Goal: Task Accomplishment & Management: Complete application form

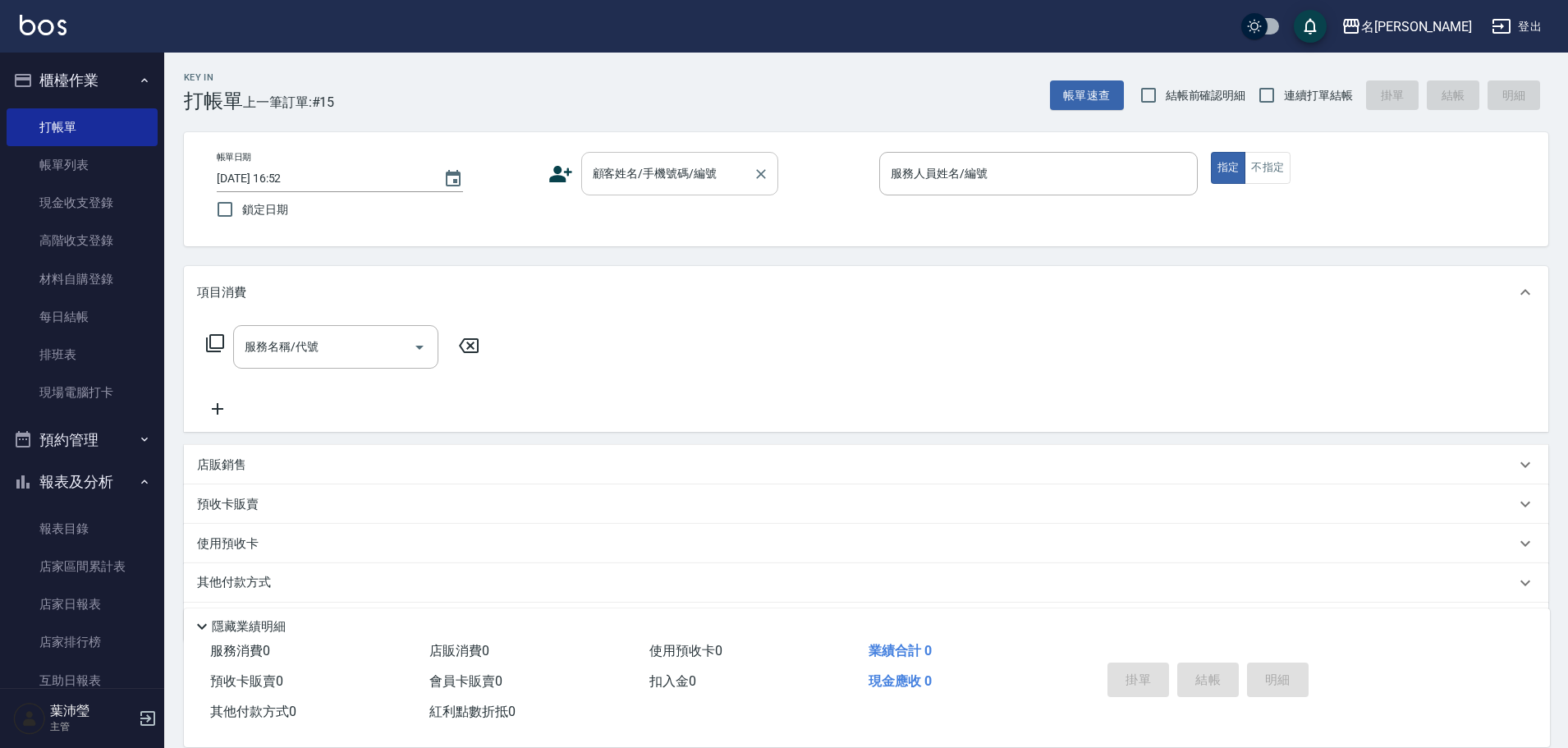
click at [671, 184] on input "顧客姓名/手機號碼/編號" at bounding box center [667, 174] width 157 height 29
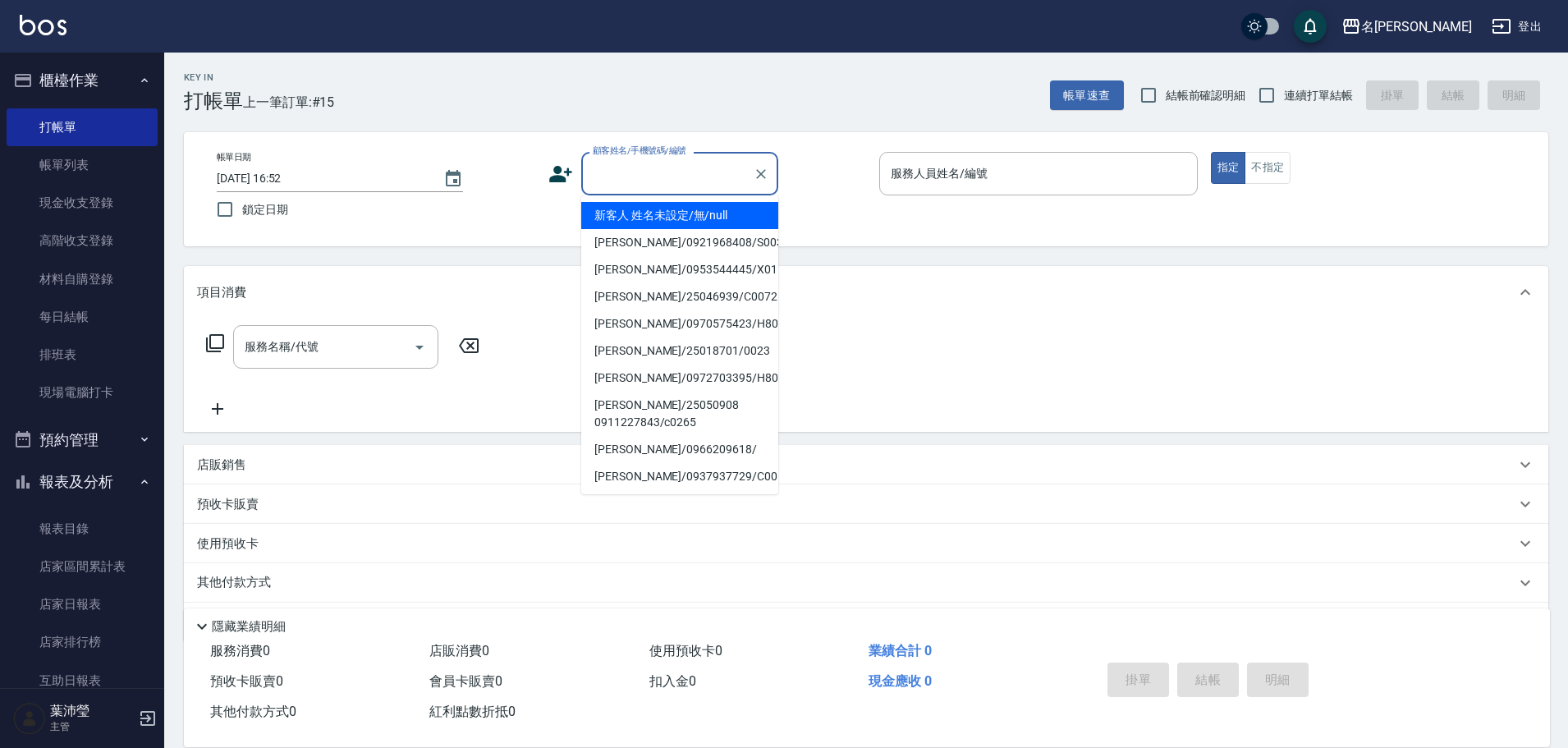
click at [671, 218] on li "新客人 姓名未設定/無/null" at bounding box center [680, 216] width 197 height 27
type input "新客人 姓名未設定/無/null"
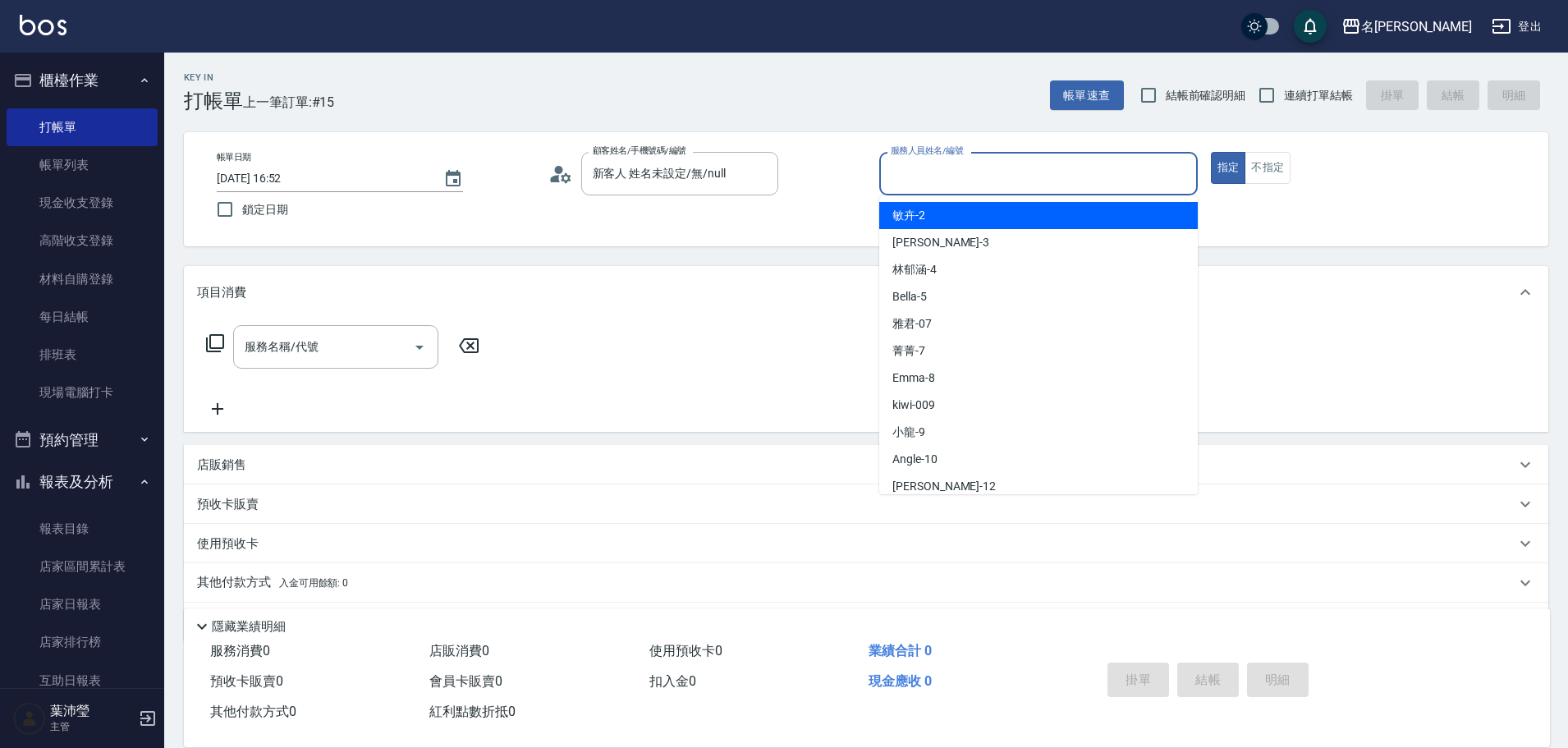
drag, startPoint x: 951, startPoint y: 170, endPoint x: 951, endPoint y: 324, distance: 154.0
click at [950, 175] on input "服務人員姓名/編號" at bounding box center [1038, 174] width 304 height 29
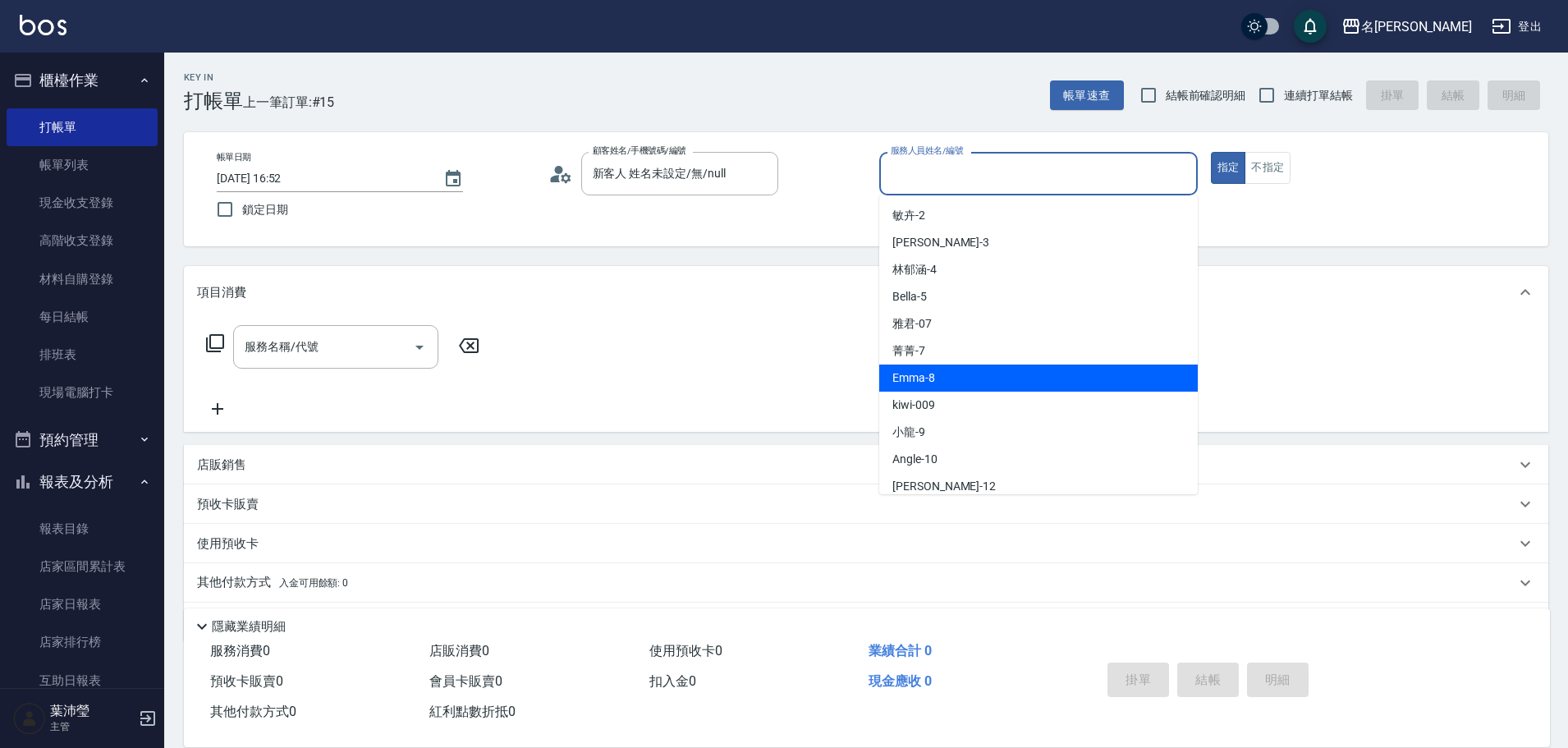
click at [935, 373] on div "Emma -8" at bounding box center [1039, 379] width 318 height 27
type input "Emma-8"
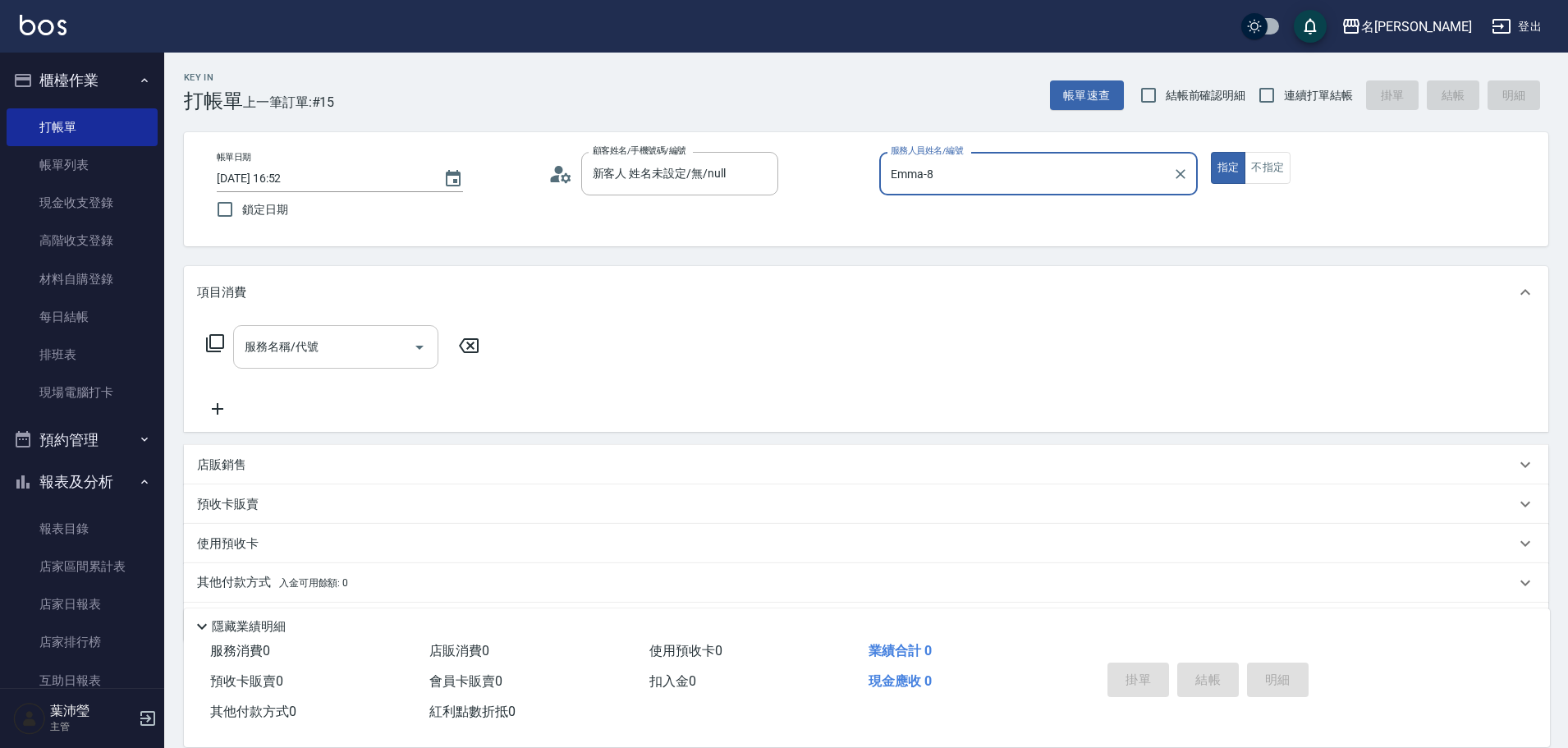
click at [261, 353] on input "服務名稱/代號" at bounding box center [323, 347] width 166 height 29
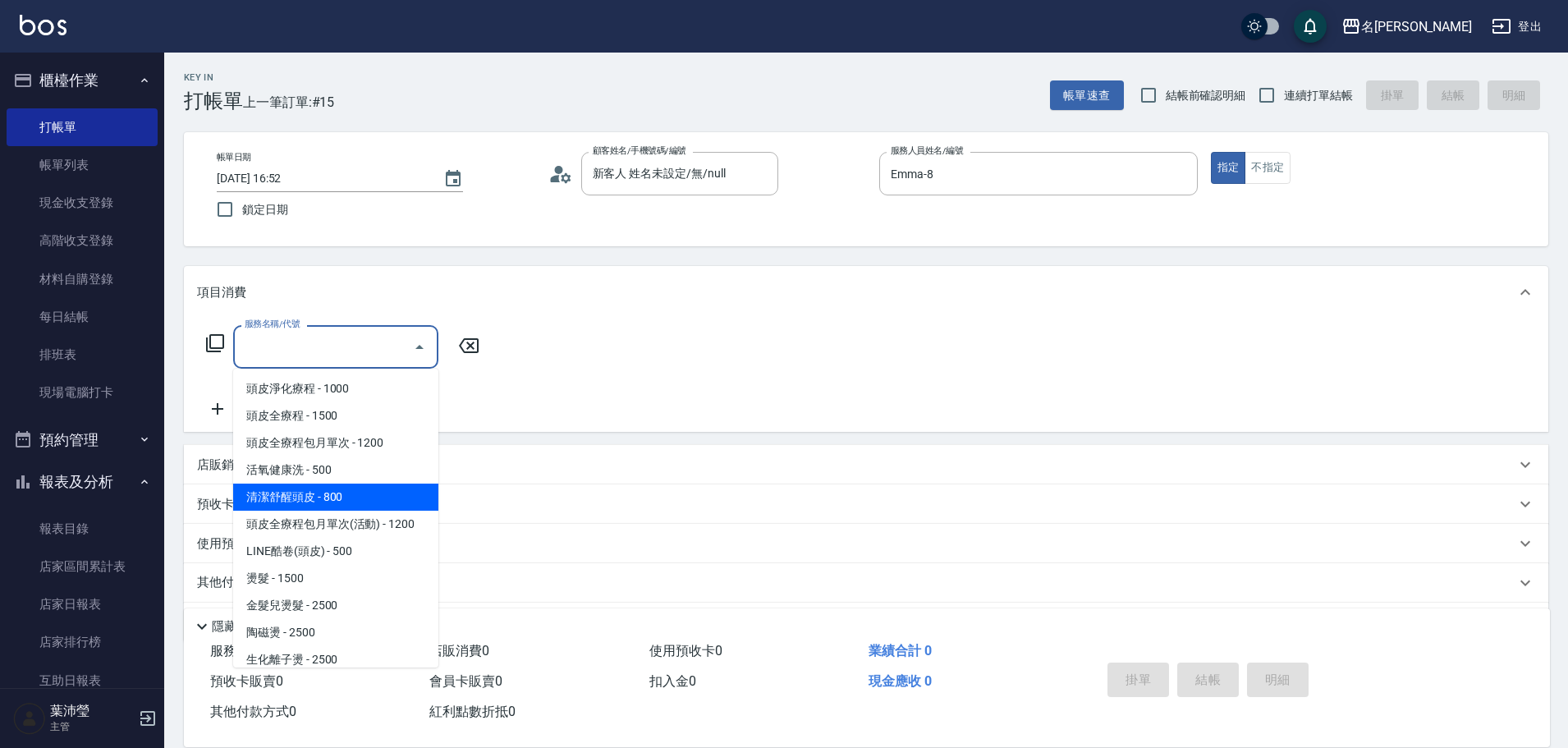
click at [345, 484] on span "清潔舒醒頭皮 - 800" at bounding box center [335, 497] width 205 height 27
type input "清潔舒醒頭皮(110)"
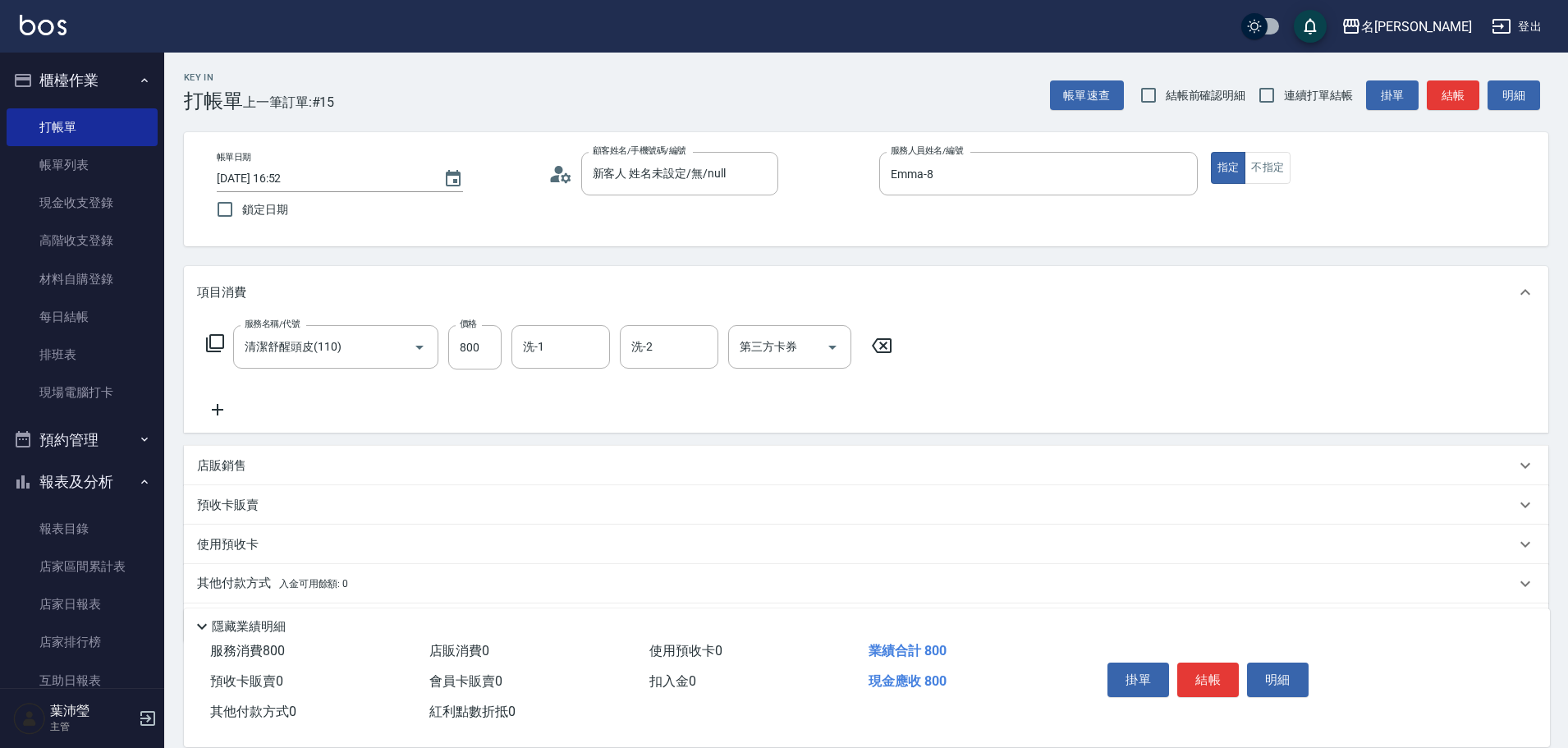
click at [212, 413] on icon at bounding box center [218, 409] width 41 height 19
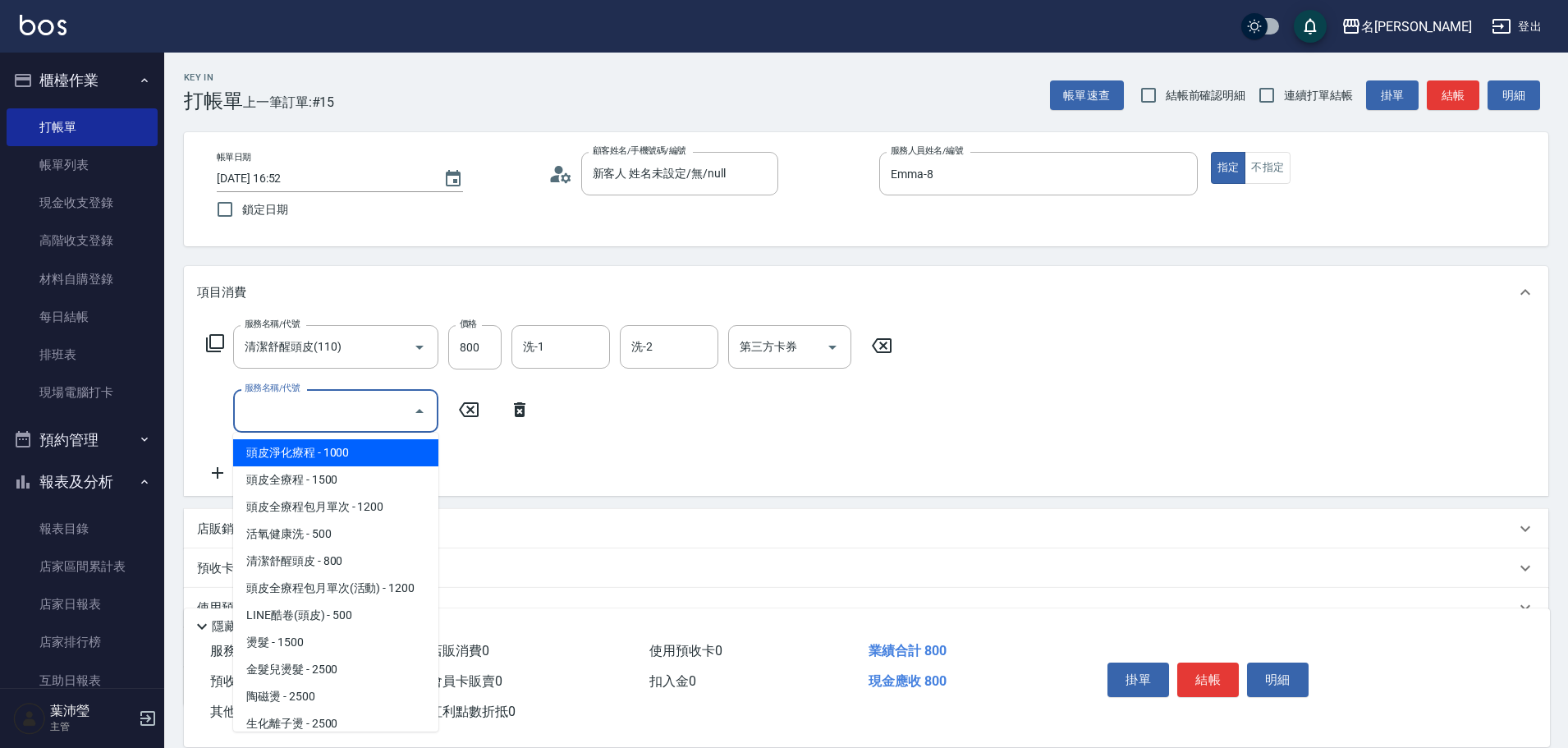
click at [306, 412] on input "服務名稱/代號" at bounding box center [323, 411] width 166 height 29
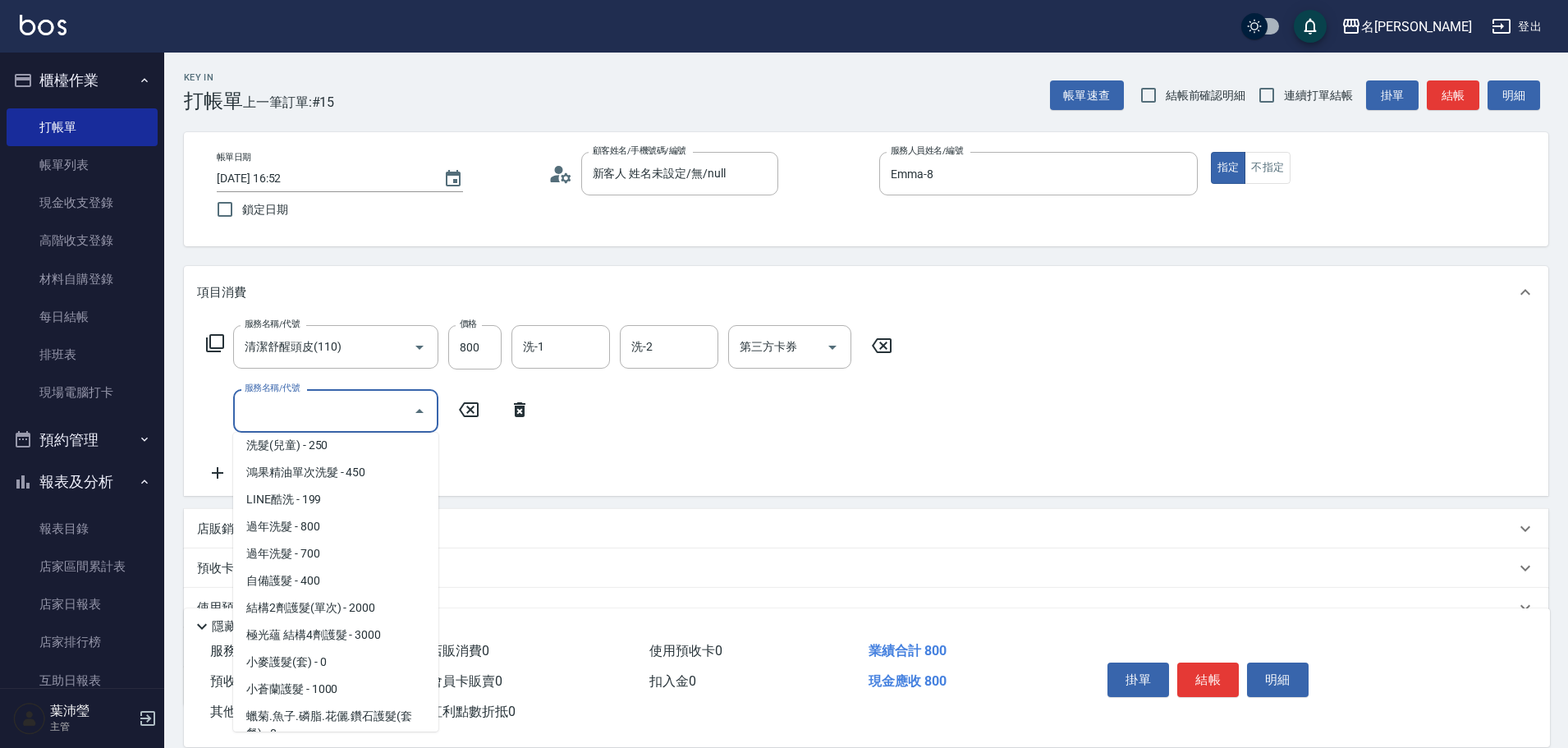
scroll to position [1150, 0]
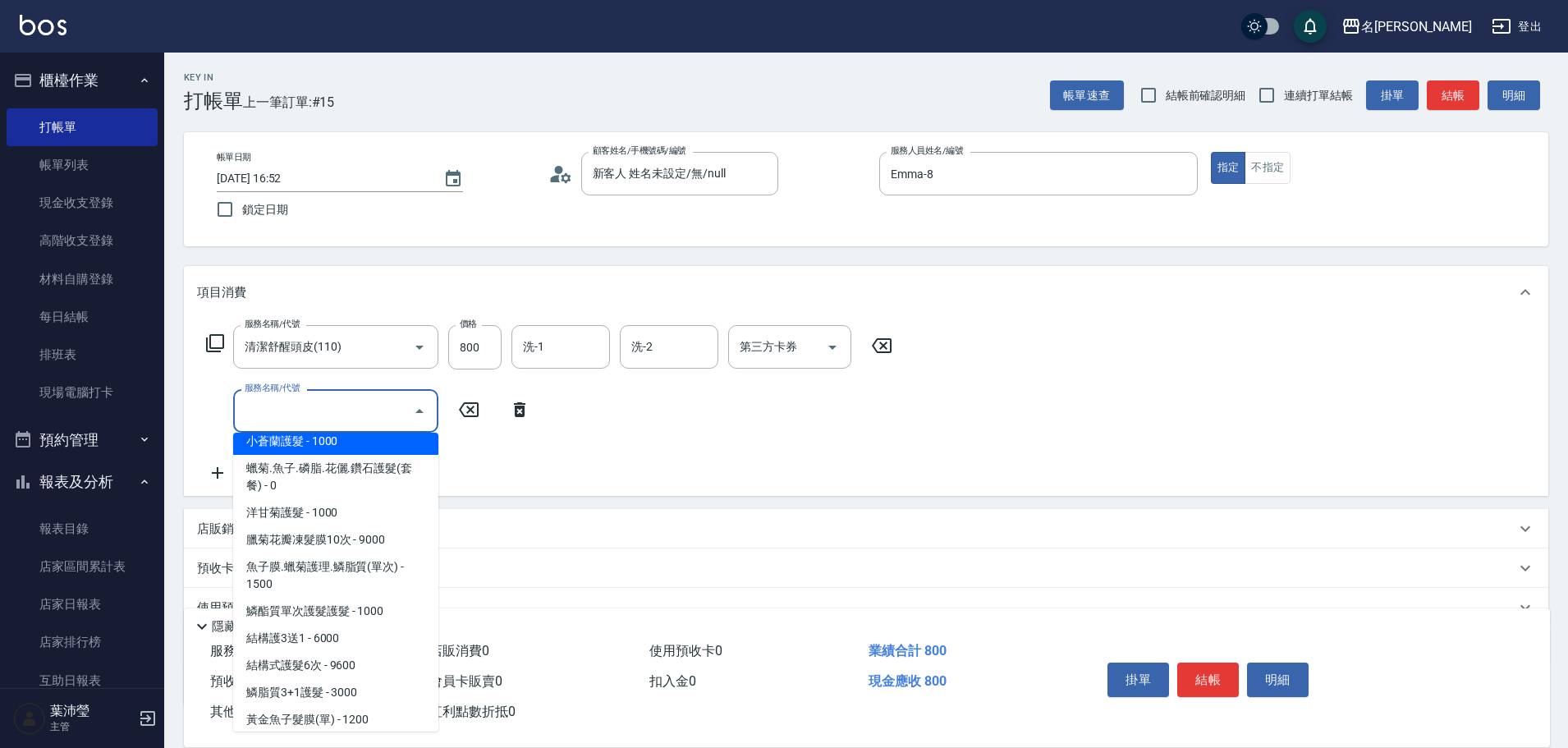
click at [324, 444] on span "小蒼蘭護髮 - 1000" at bounding box center [335, 441] width 205 height 27
type input "小蒼蘭護髮(605)"
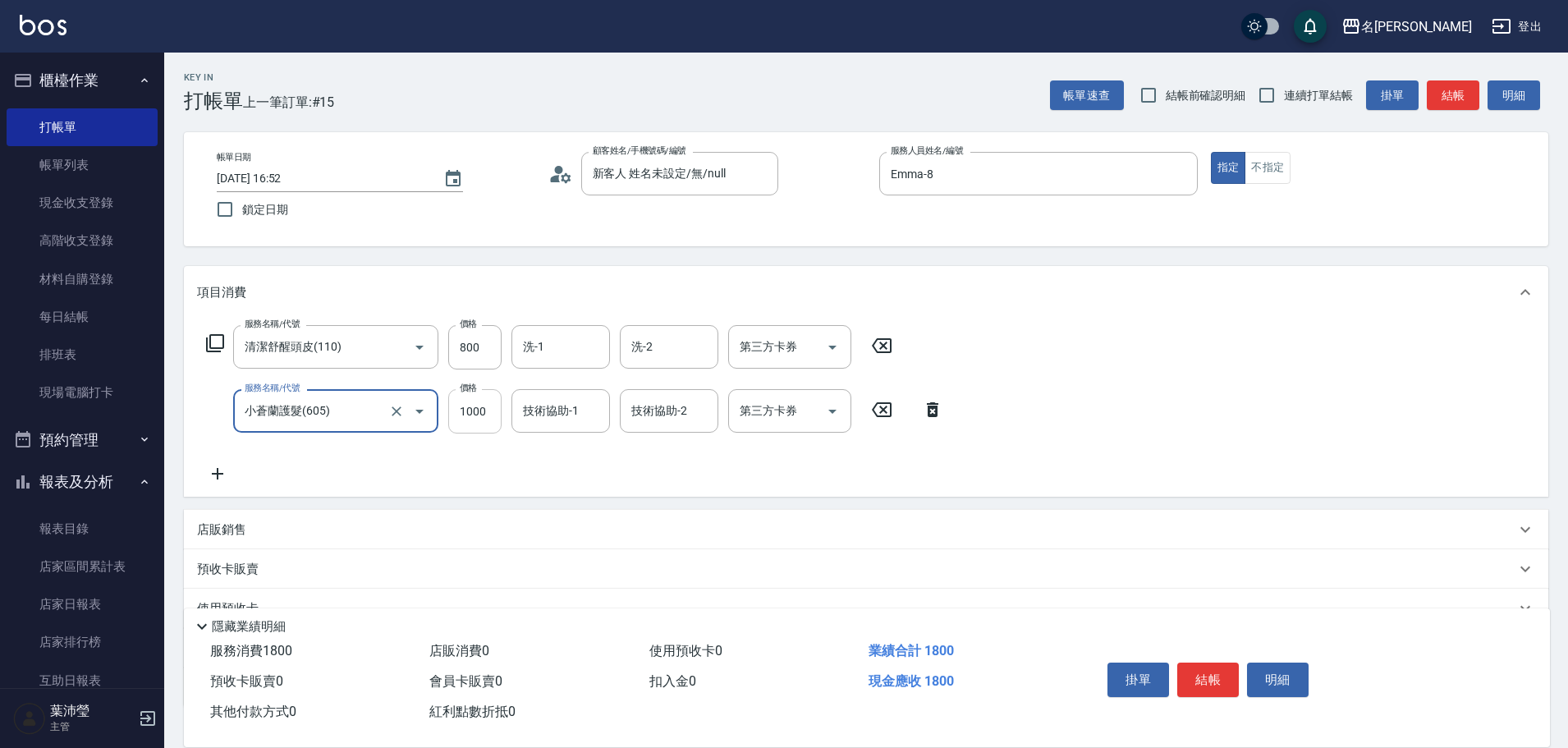
click at [455, 416] on input "1000" at bounding box center [474, 412] width 53 height 44
type input "800"
click at [227, 476] on icon at bounding box center [218, 474] width 41 height 19
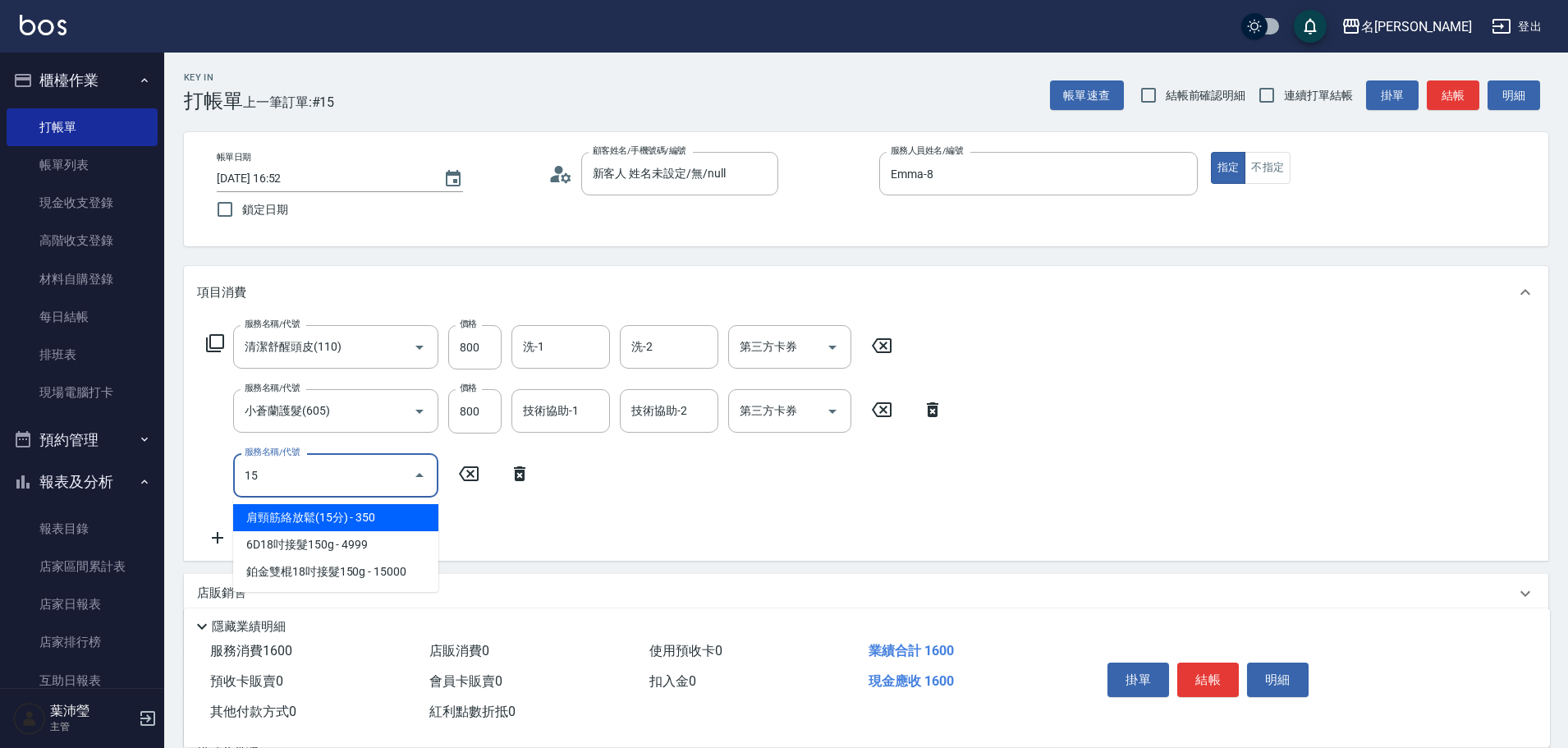
click at [419, 518] on span "肩頸筋絡放鬆(15分) - 350" at bounding box center [335, 518] width 205 height 27
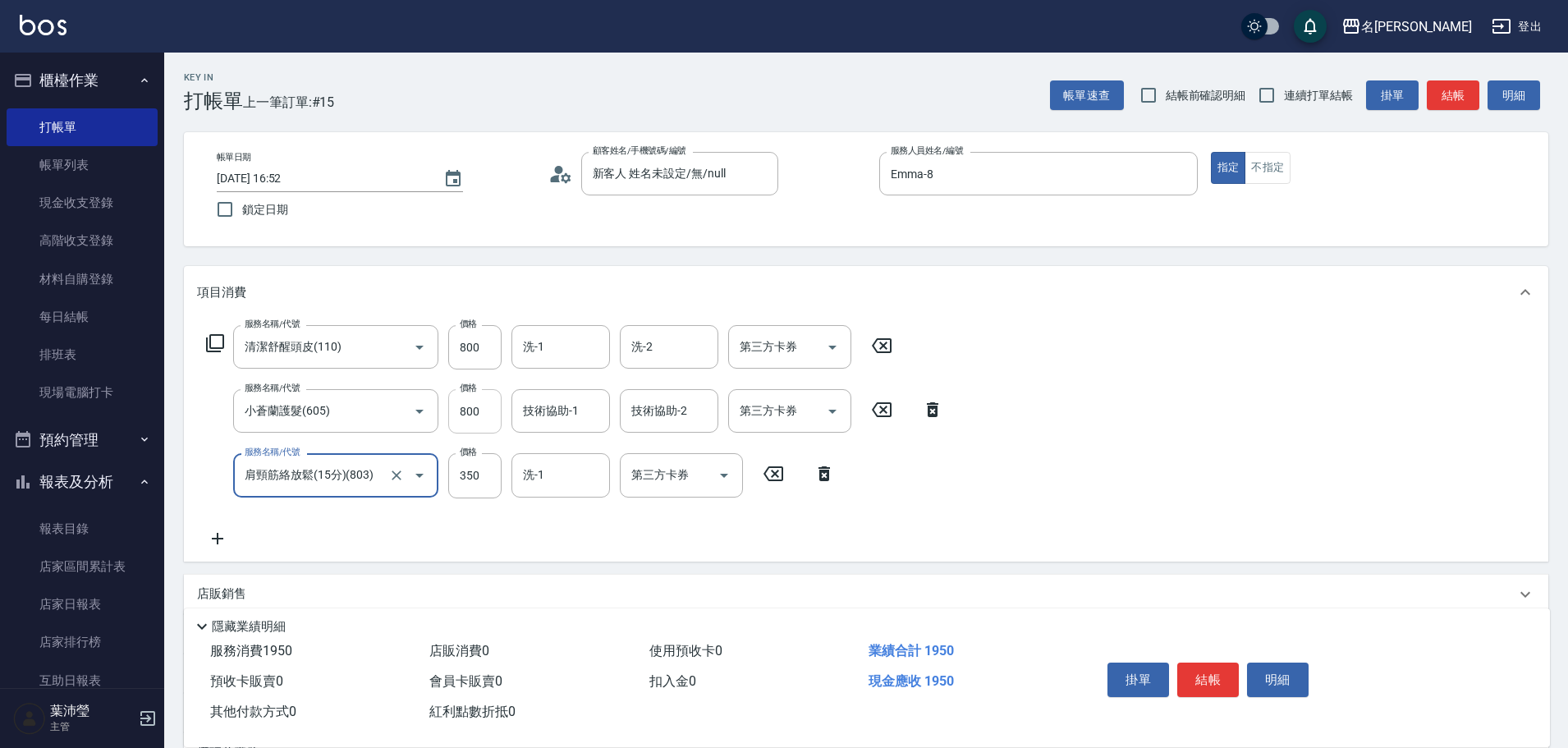
type input "肩頸筋絡放鬆(15分)(803)"
click at [475, 411] on input "800" at bounding box center [474, 412] width 53 height 44
type input "750"
click at [473, 356] on input "800" at bounding box center [474, 347] width 53 height 44
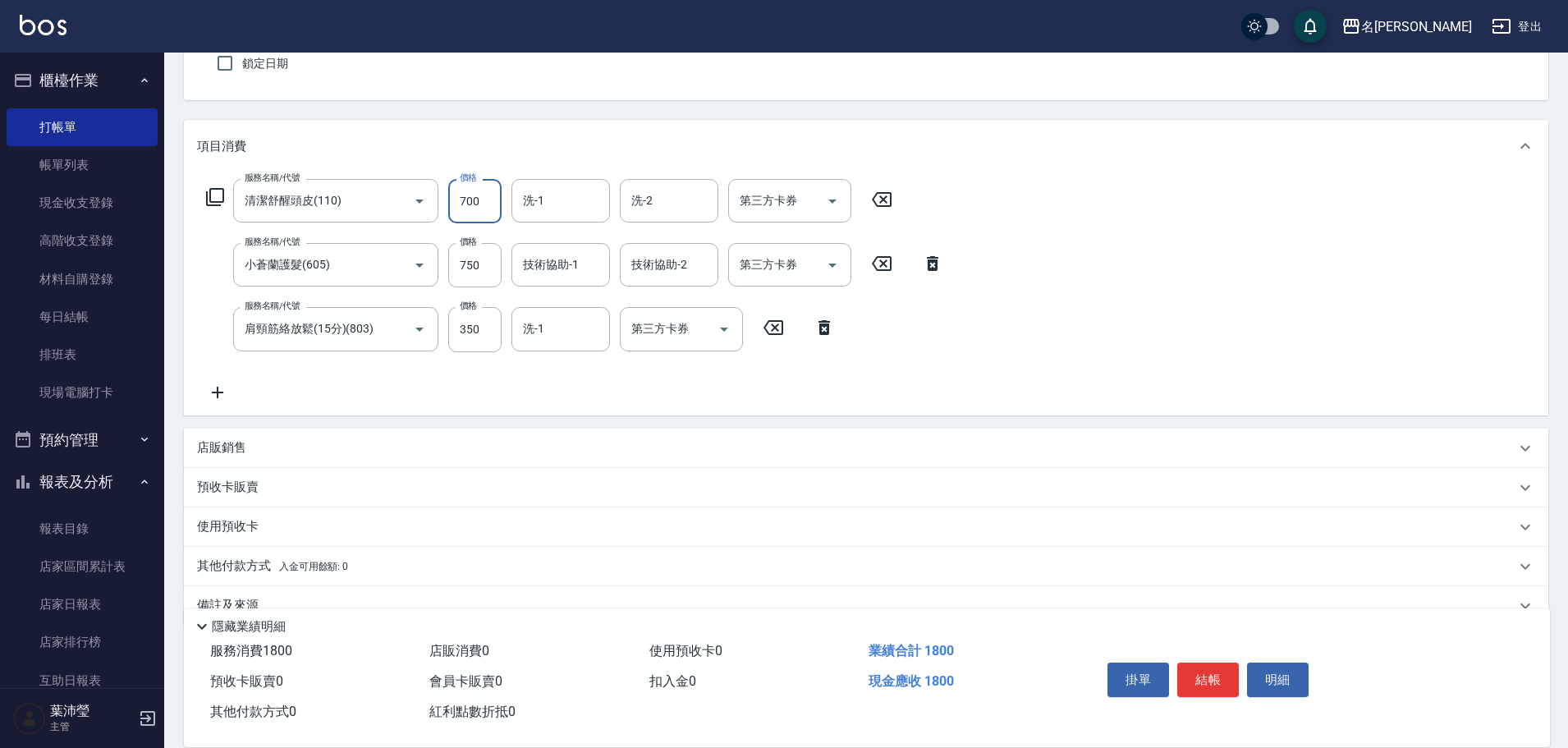
scroll to position [164, 0]
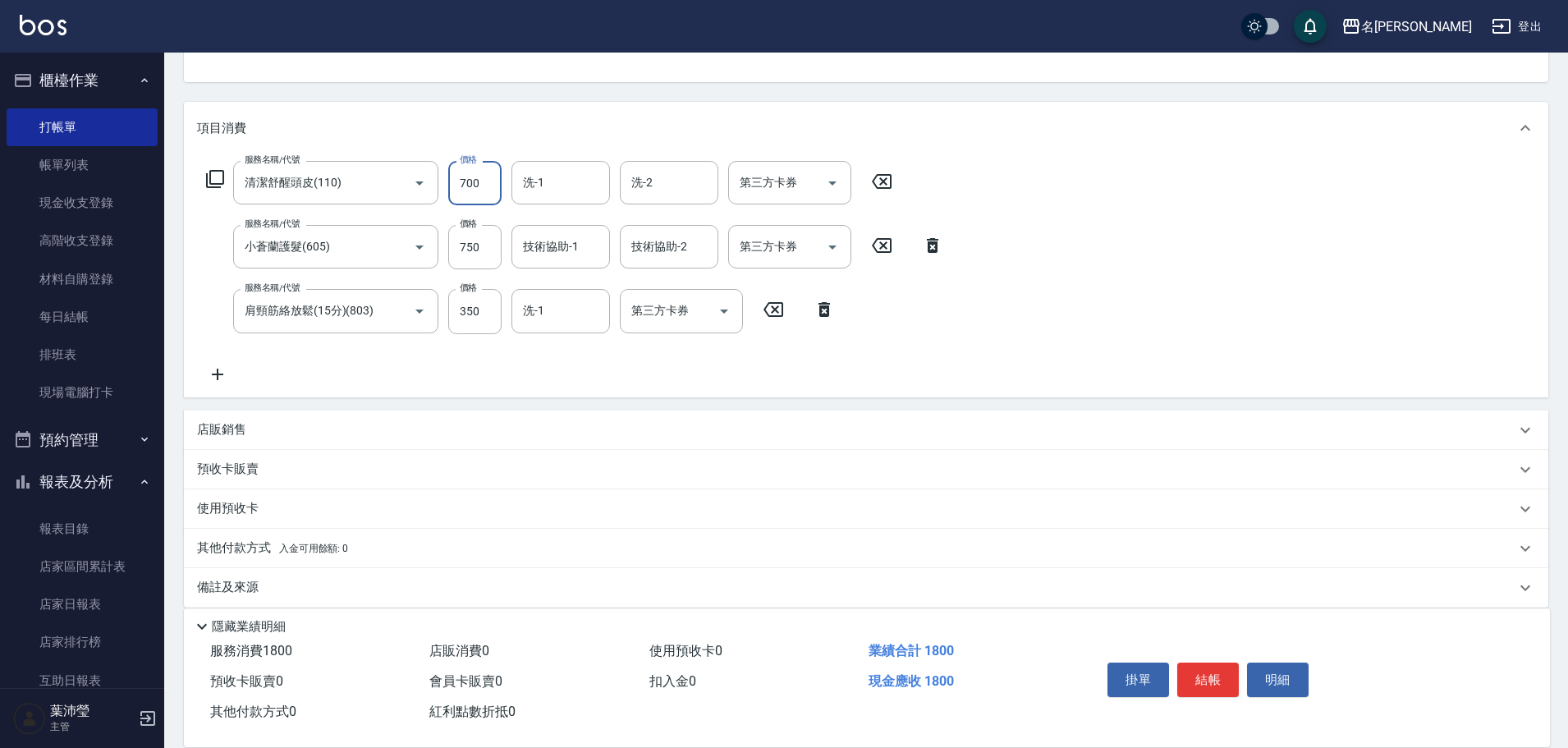
type input "700"
click at [269, 424] on div "店販銷售" at bounding box center [856, 429] width 1318 height 17
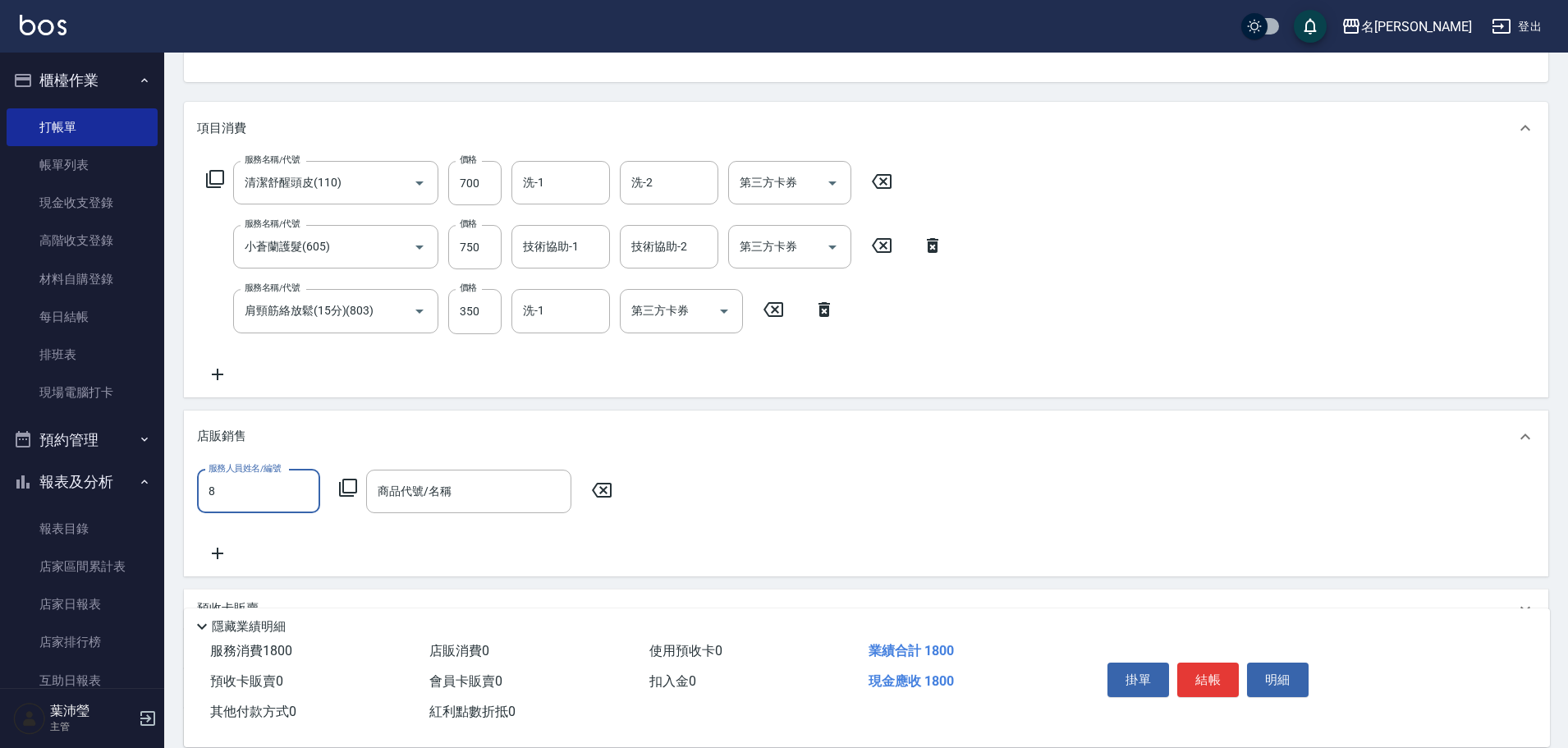
scroll to position [21, 0]
type input "Emma-8"
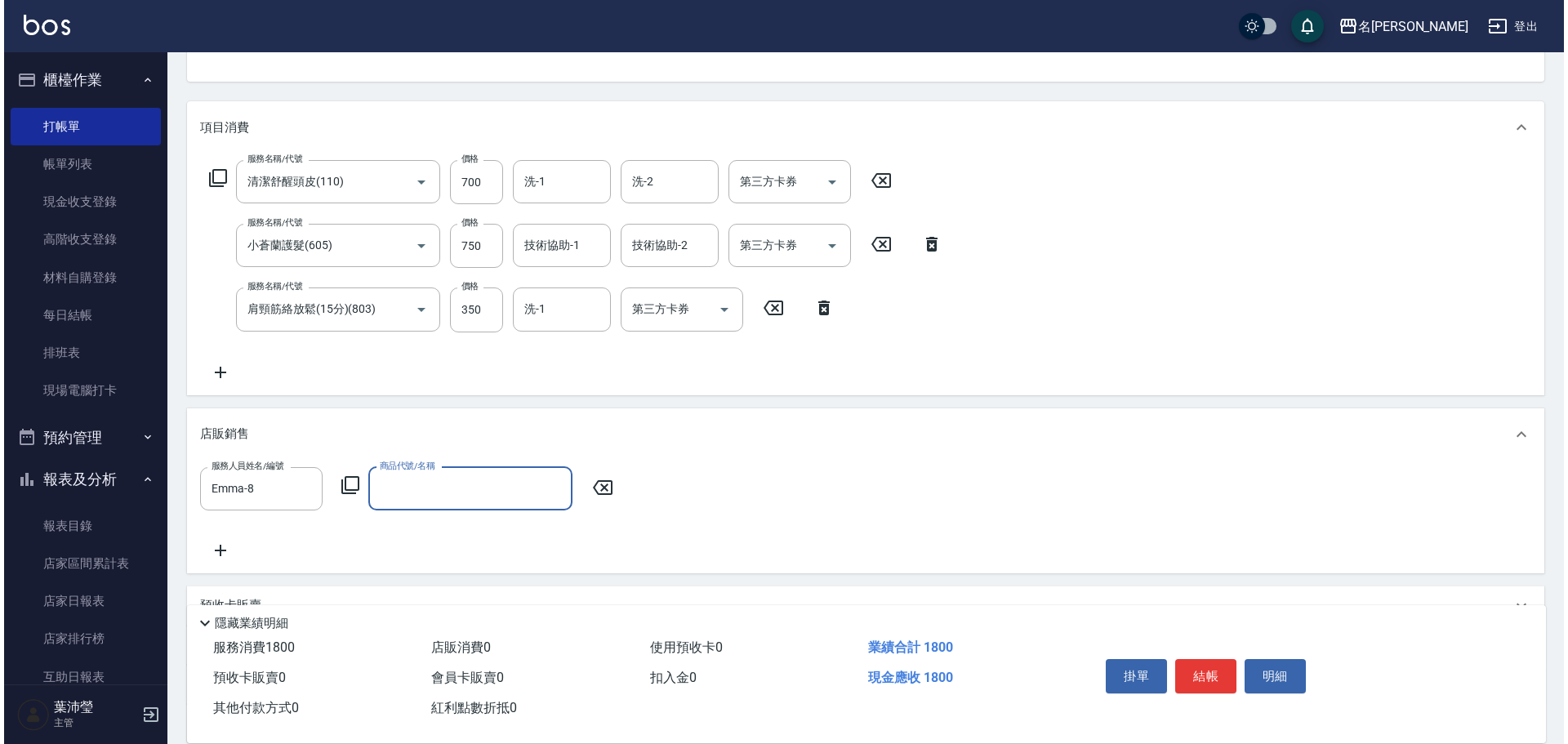
scroll to position [0, 0]
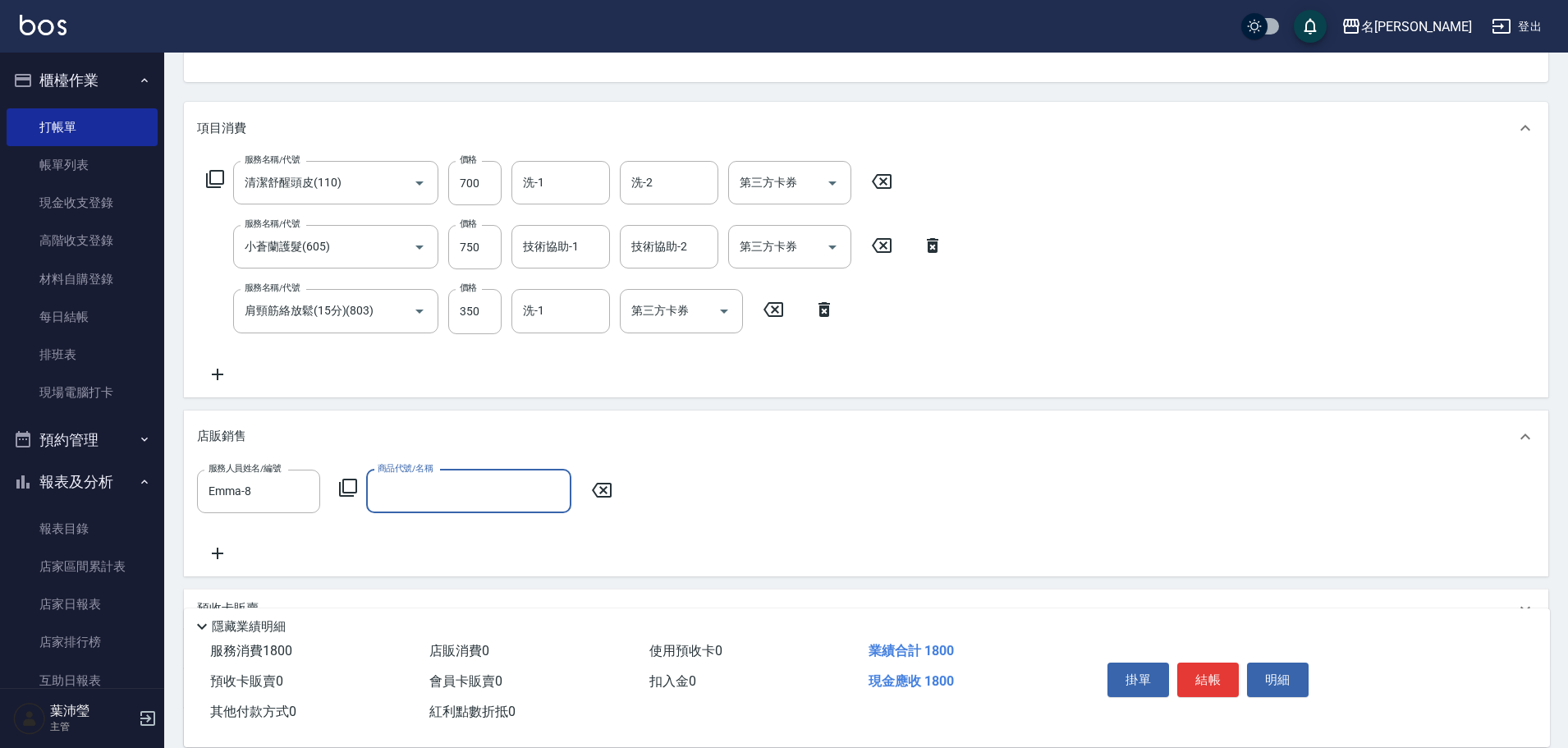
type input "0"
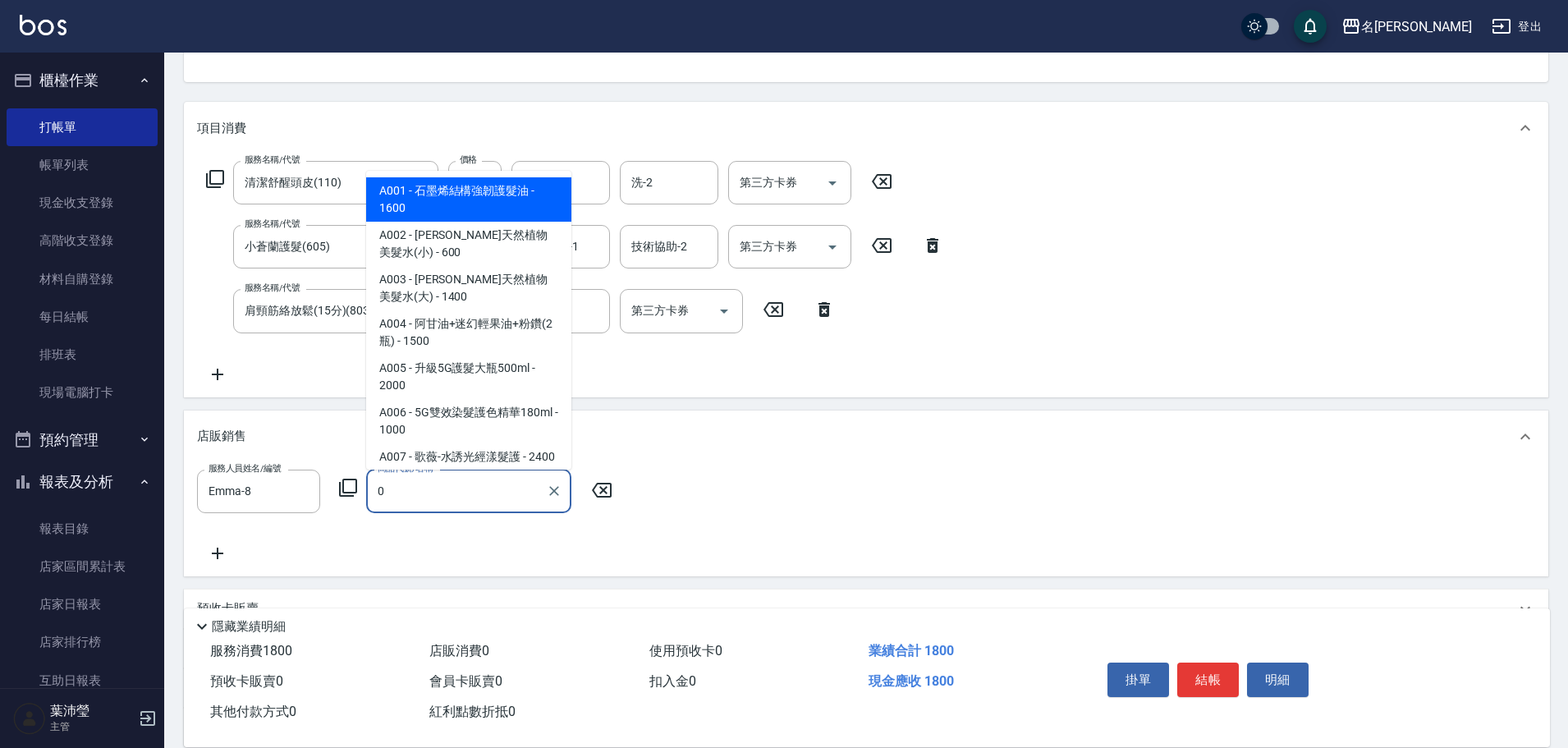
drag, startPoint x: 419, startPoint y: 496, endPoint x: 381, endPoint y: 490, distance: 38.5
click at [381, 490] on input "0" at bounding box center [456, 491] width 166 height 29
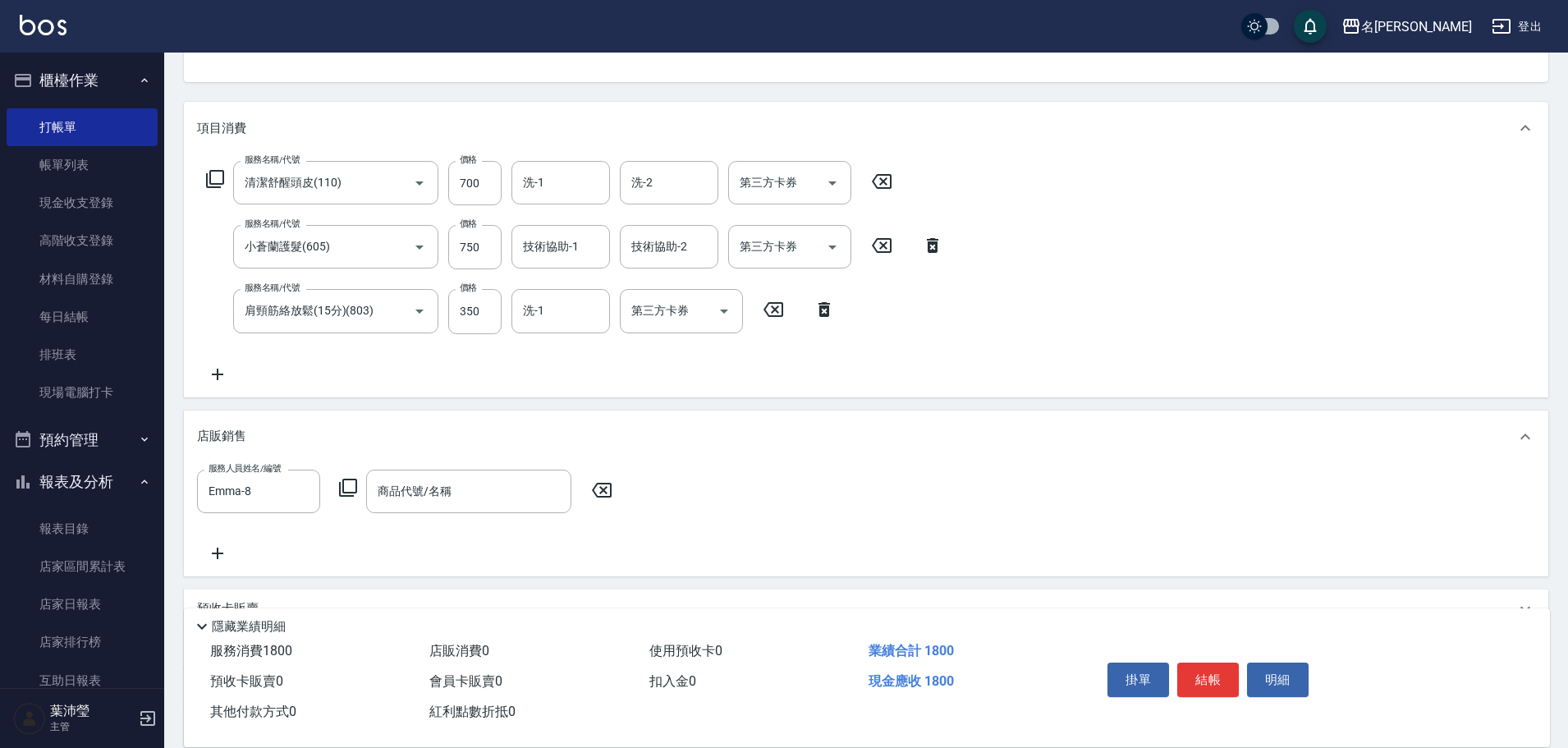
click at [351, 490] on icon at bounding box center [348, 487] width 19 height 19
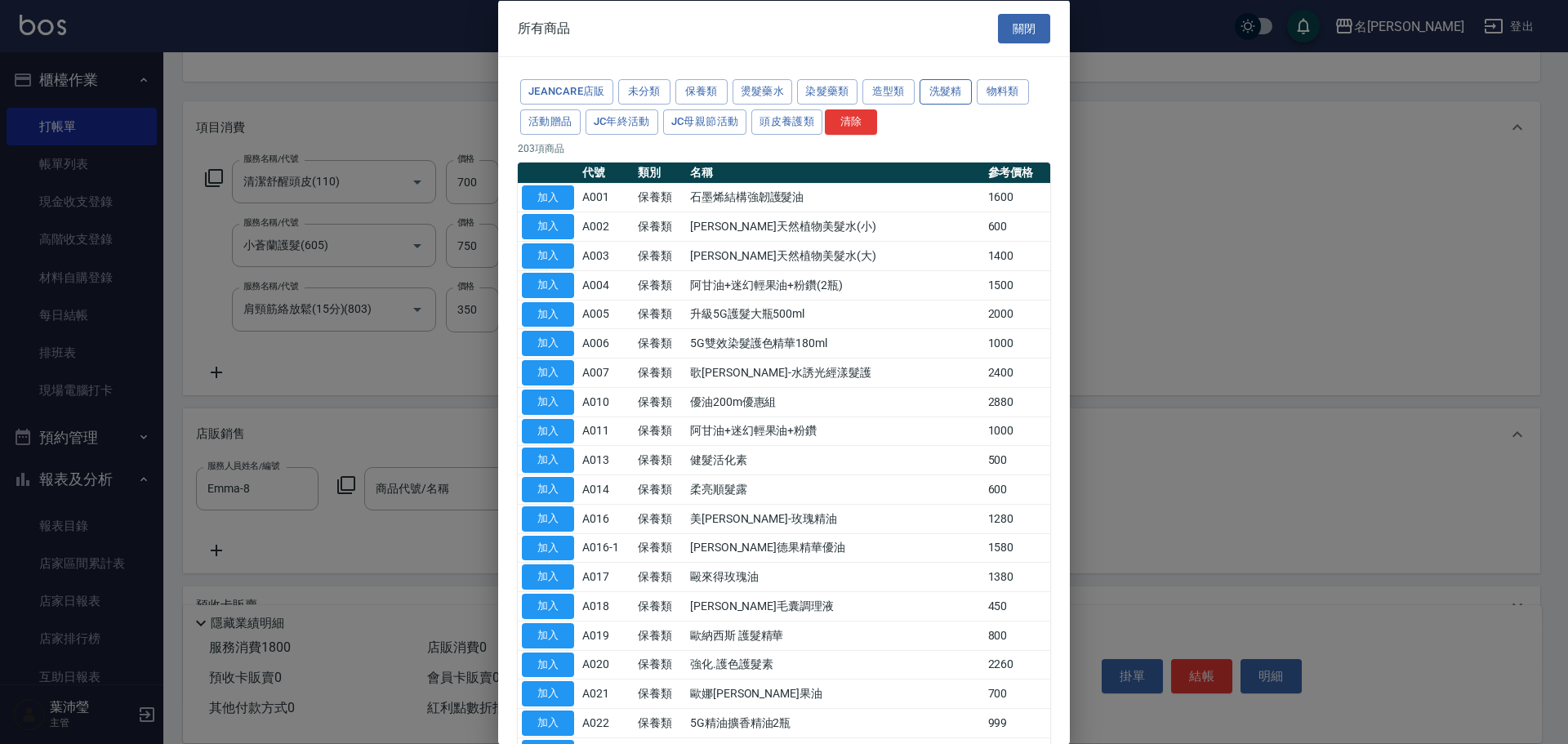
click at [933, 86] on button "洗髮精" at bounding box center [946, 92] width 52 height 25
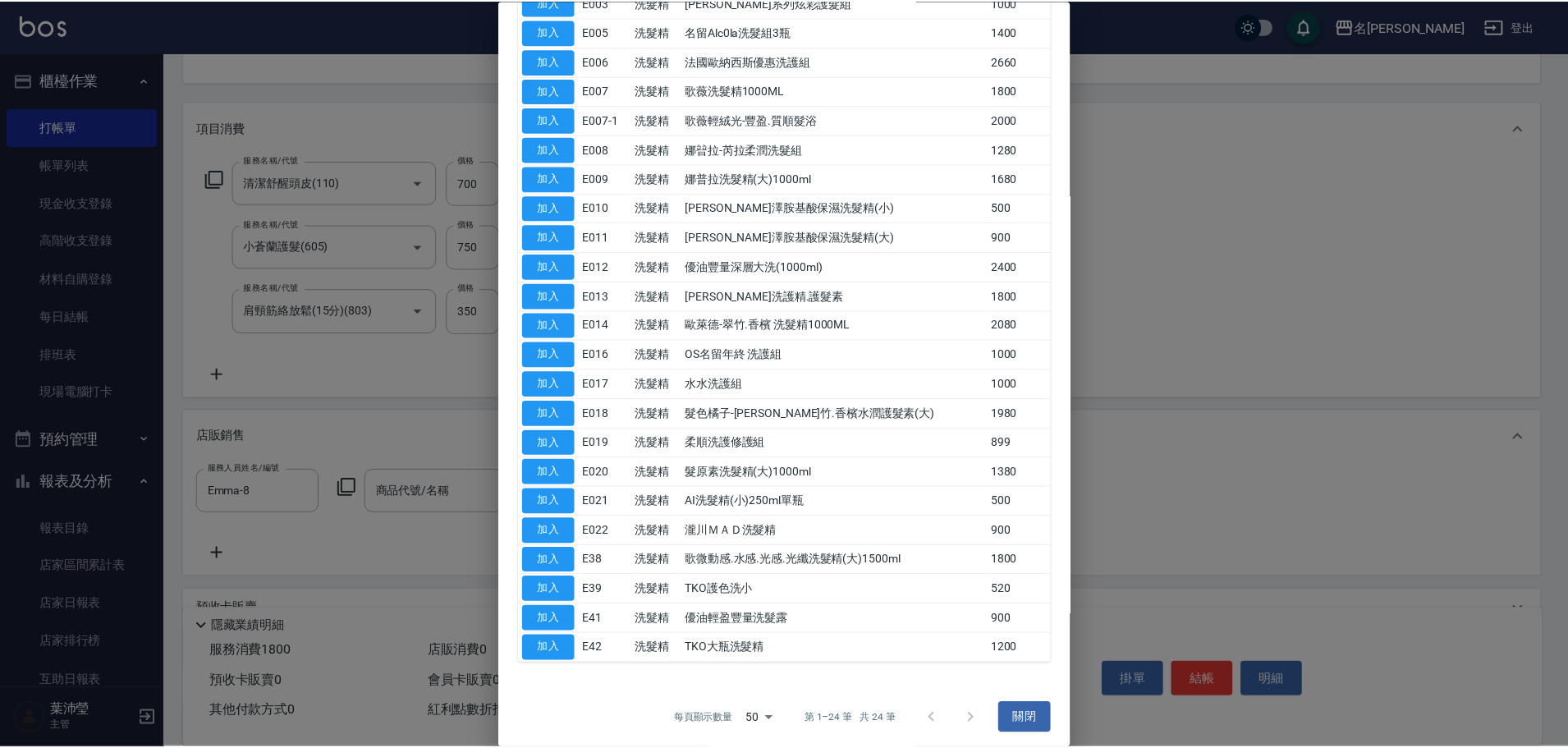
scroll to position [230, 0]
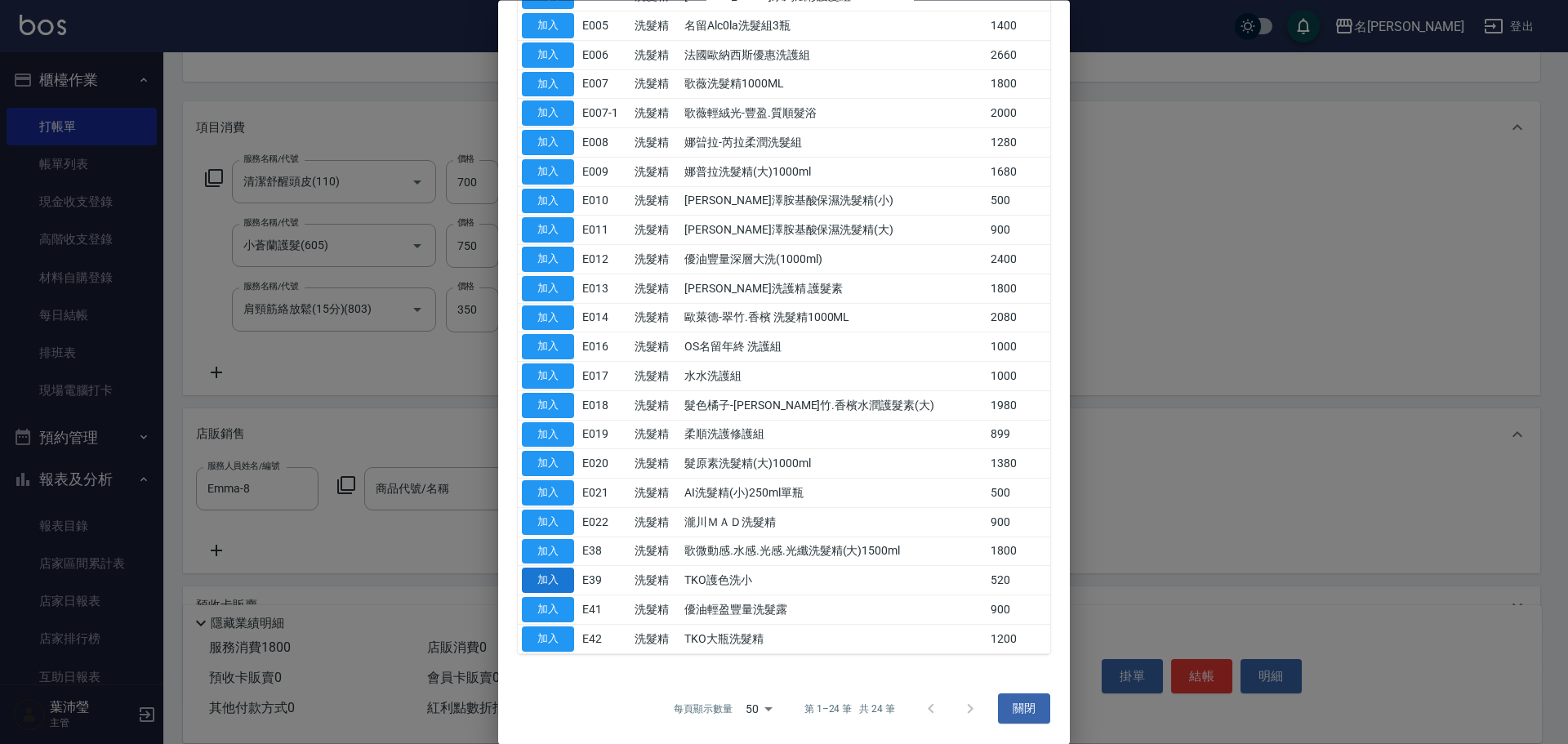
click at [537, 581] on button "加入" at bounding box center [548, 581] width 52 height 25
type input "TKO護色洗小"
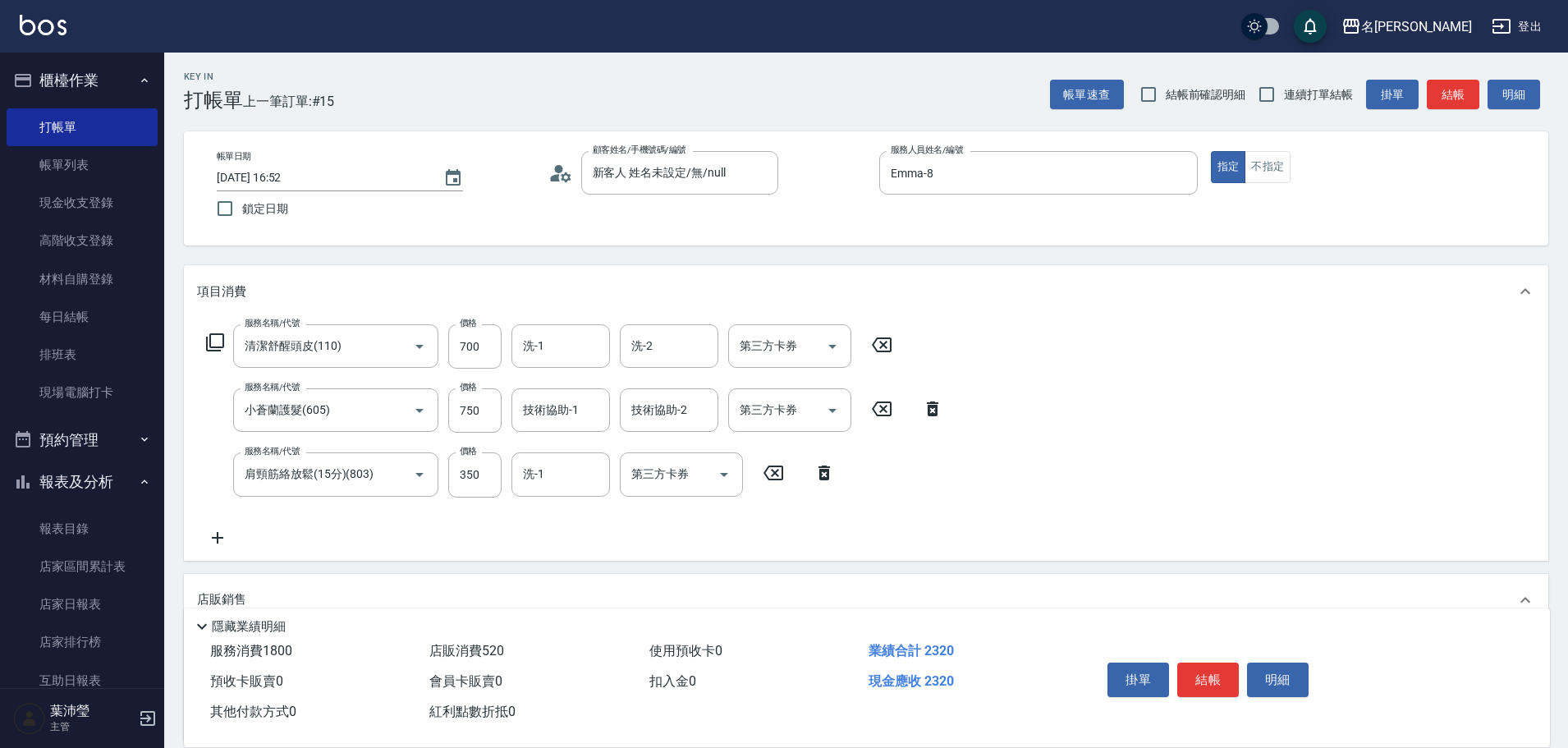
scroll to position [0, 0]
click at [227, 529] on icon at bounding box center [218, 538] width 41 height 19
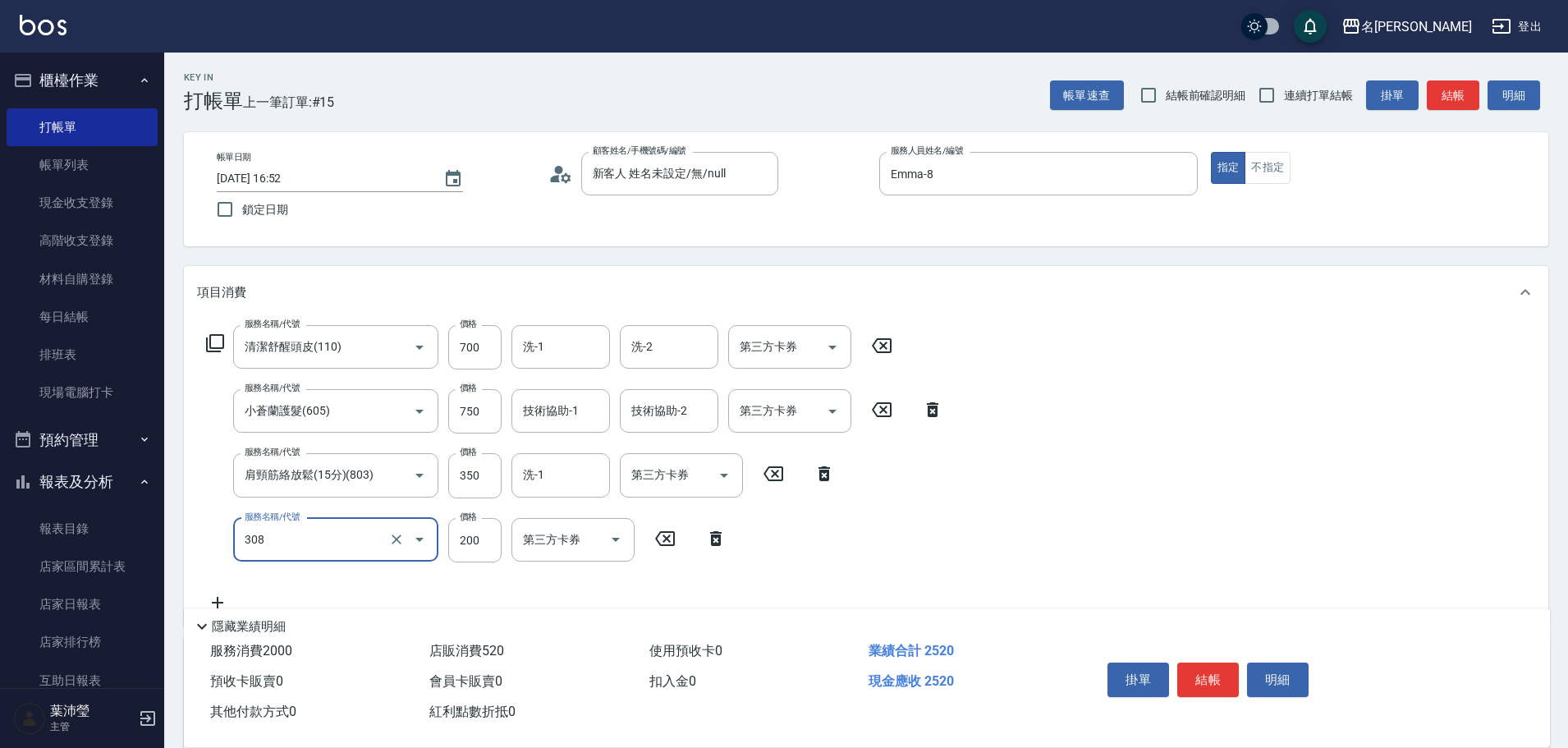
type input "學生剪髮(UP)(308)"
type input "250"
click at [1195, 668] on button "結帳" at bounding box center [1208, 680] width 62 height 35
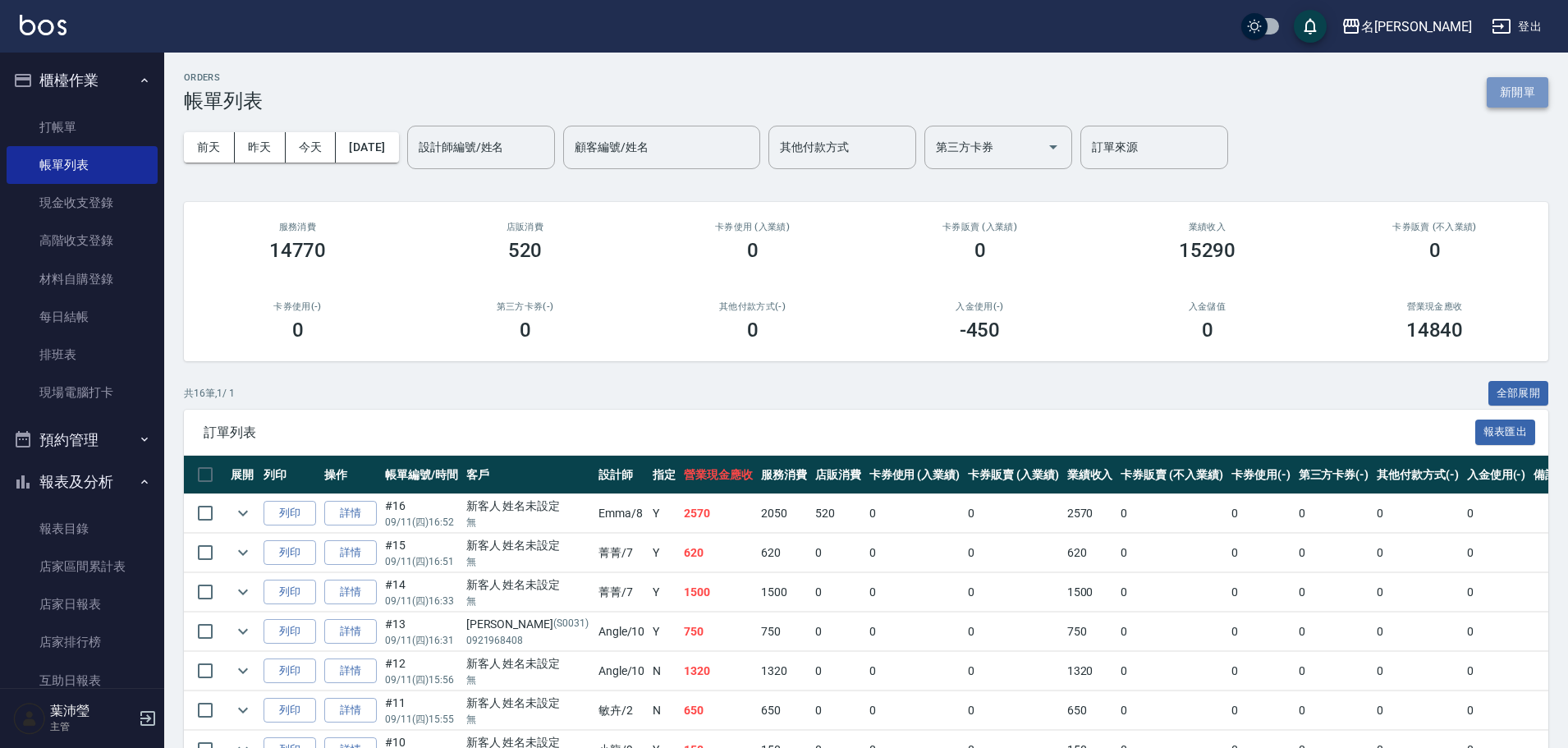
click at [1509, 79] on button "新開單" at bounding box center [1517, 92] width 62 height 30
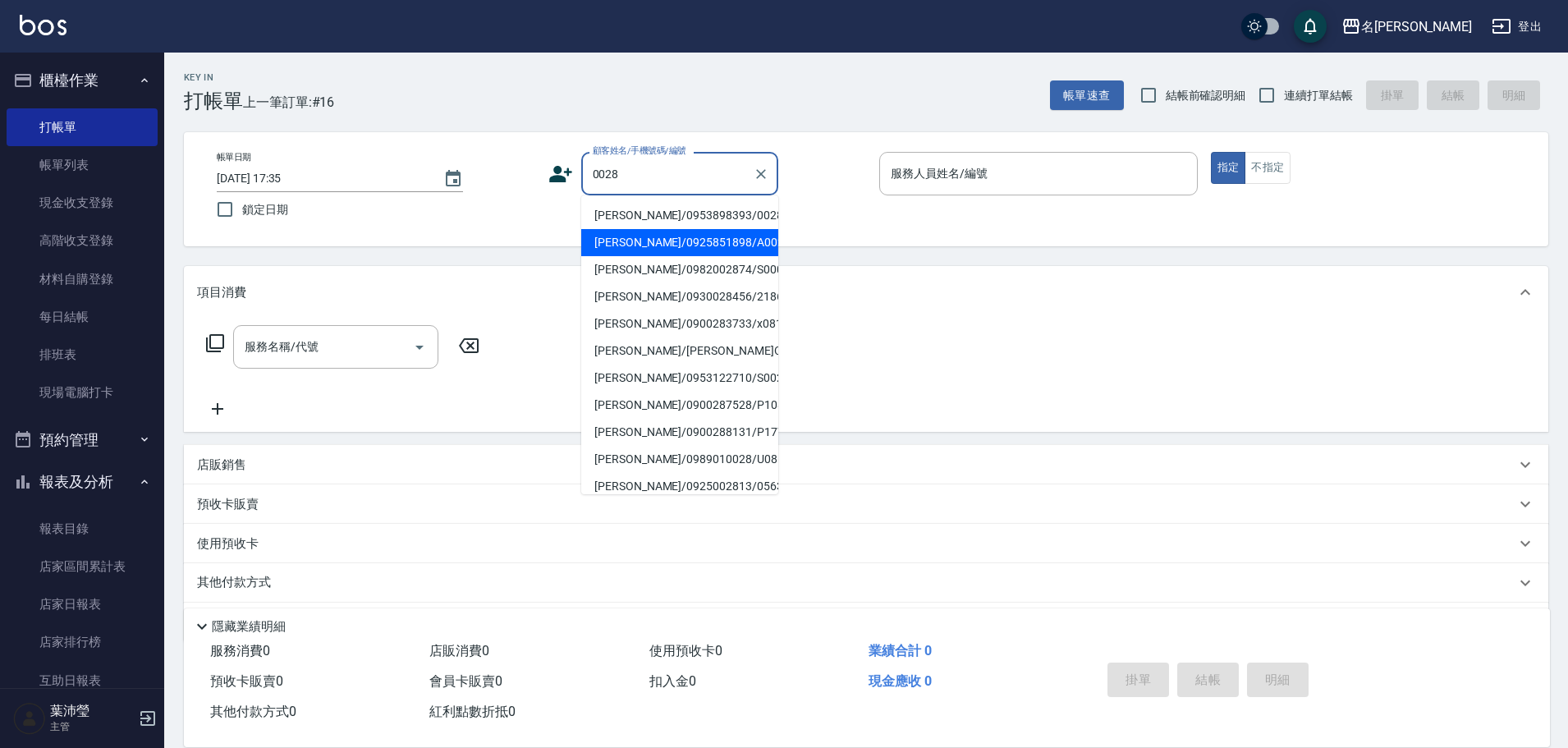
click at [671, 230] on li "[PERSON_NAME]/0925851898/A0028" at bounding box center [680, 243] width 197 height 27
type input "[PERSON_NAME]/0925851898/A0028"
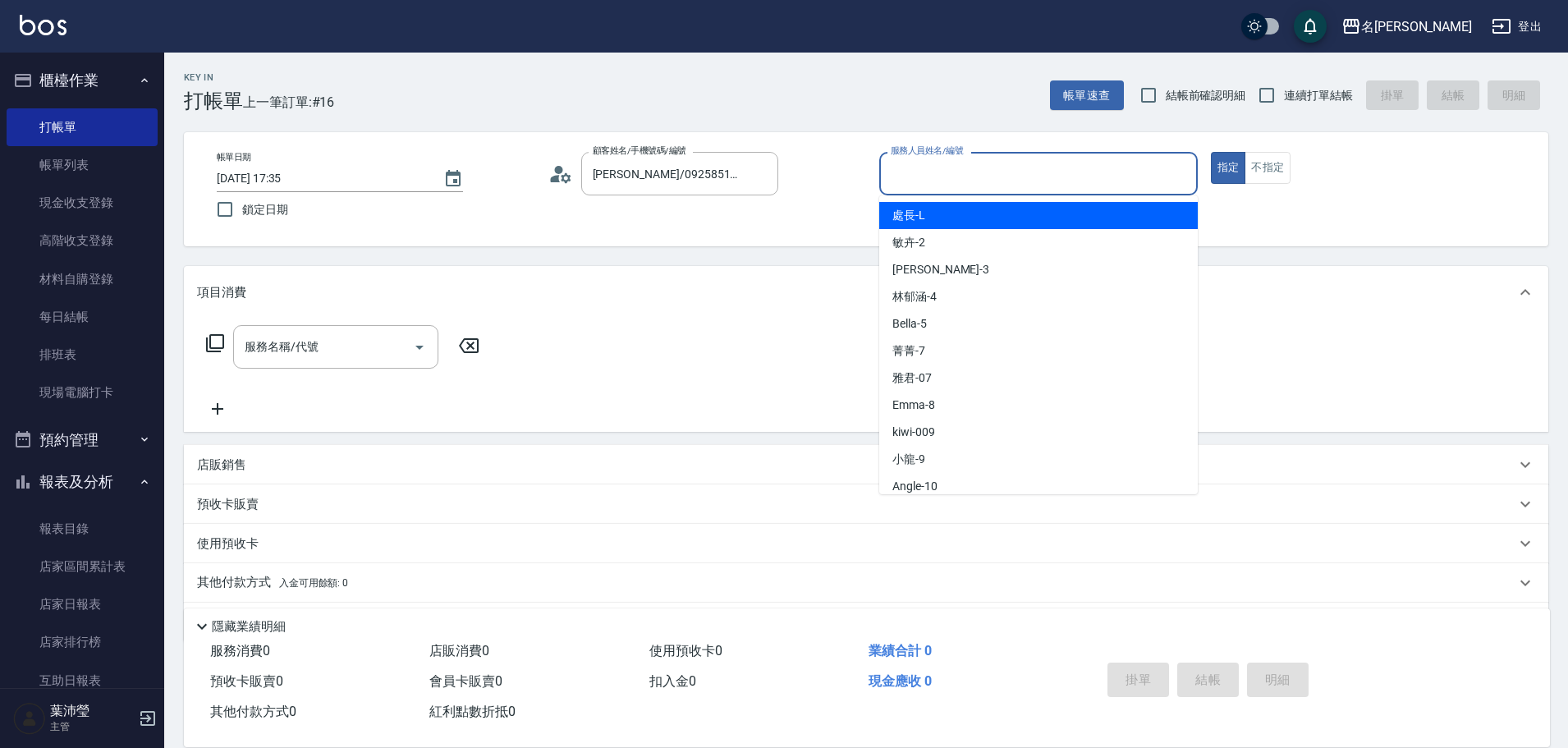
click at [950, 160] on input "服務人員姓名/編號" at bounding box center [1038, 174] width 304 height 29
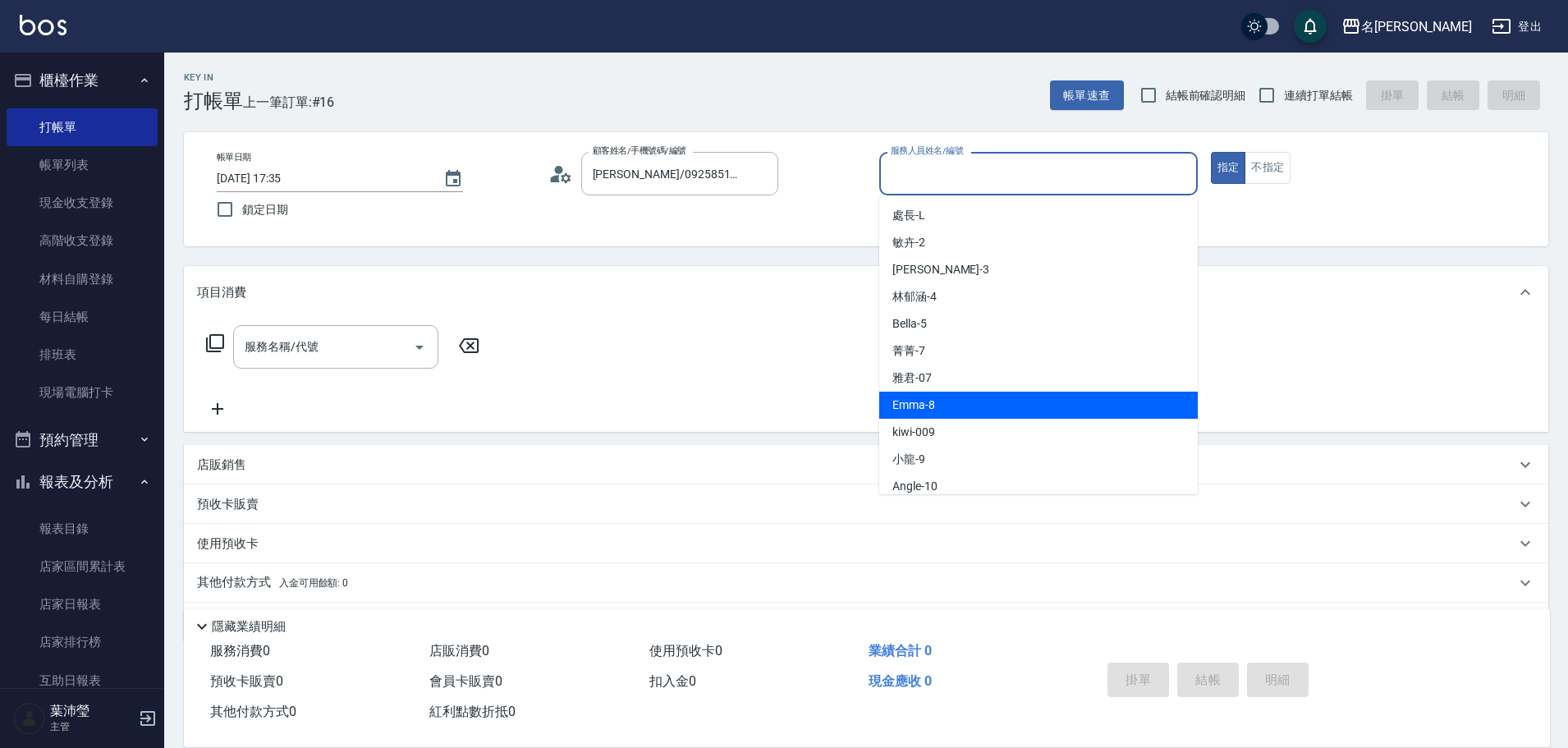
click at [895, 401] on span "Emma -8" at bounding box center [914, 405] width 42 height 17
type input "Emma-8"
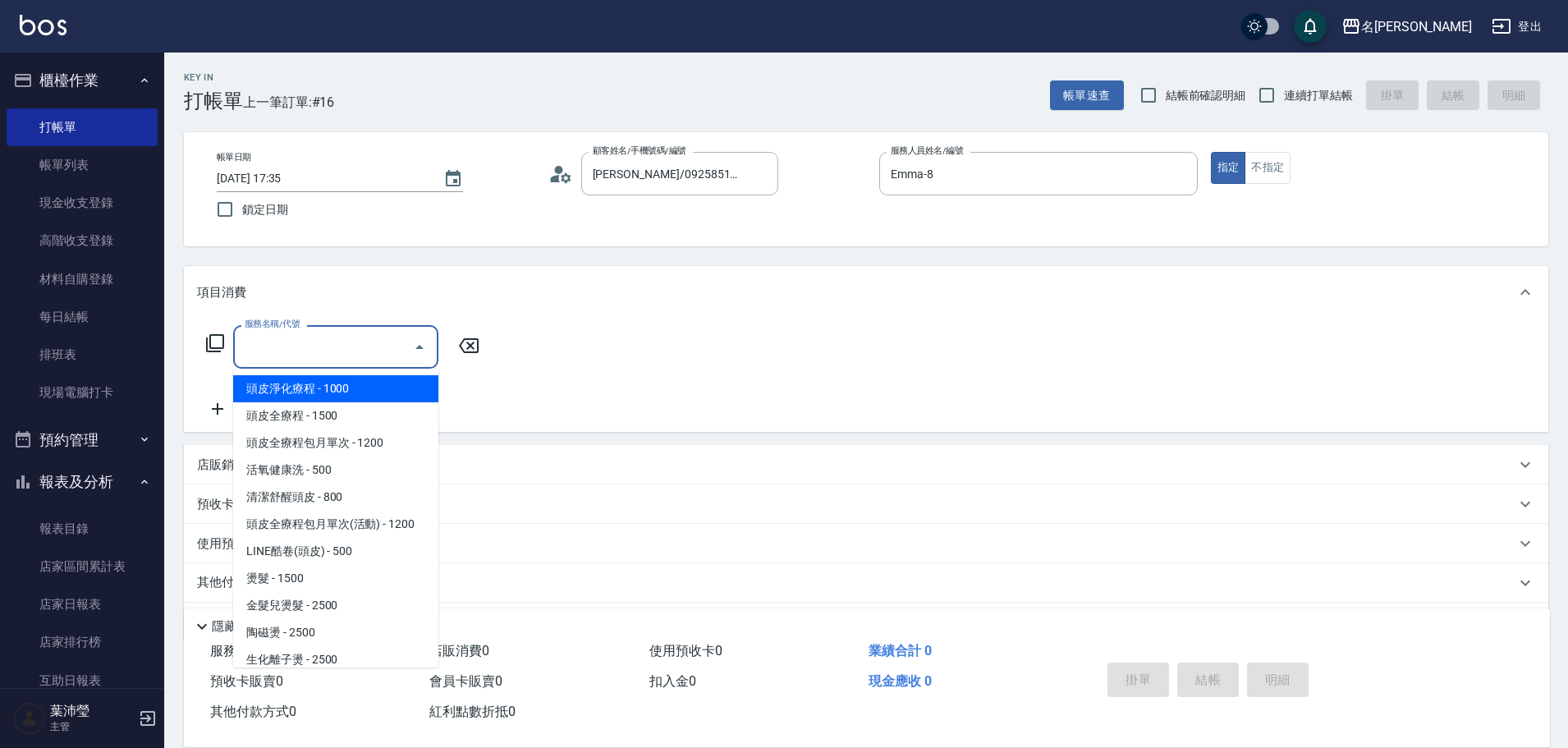
click at [325, 347] on input "服務名稱/代號" at bounding box center [323, 347] width 166 height 29
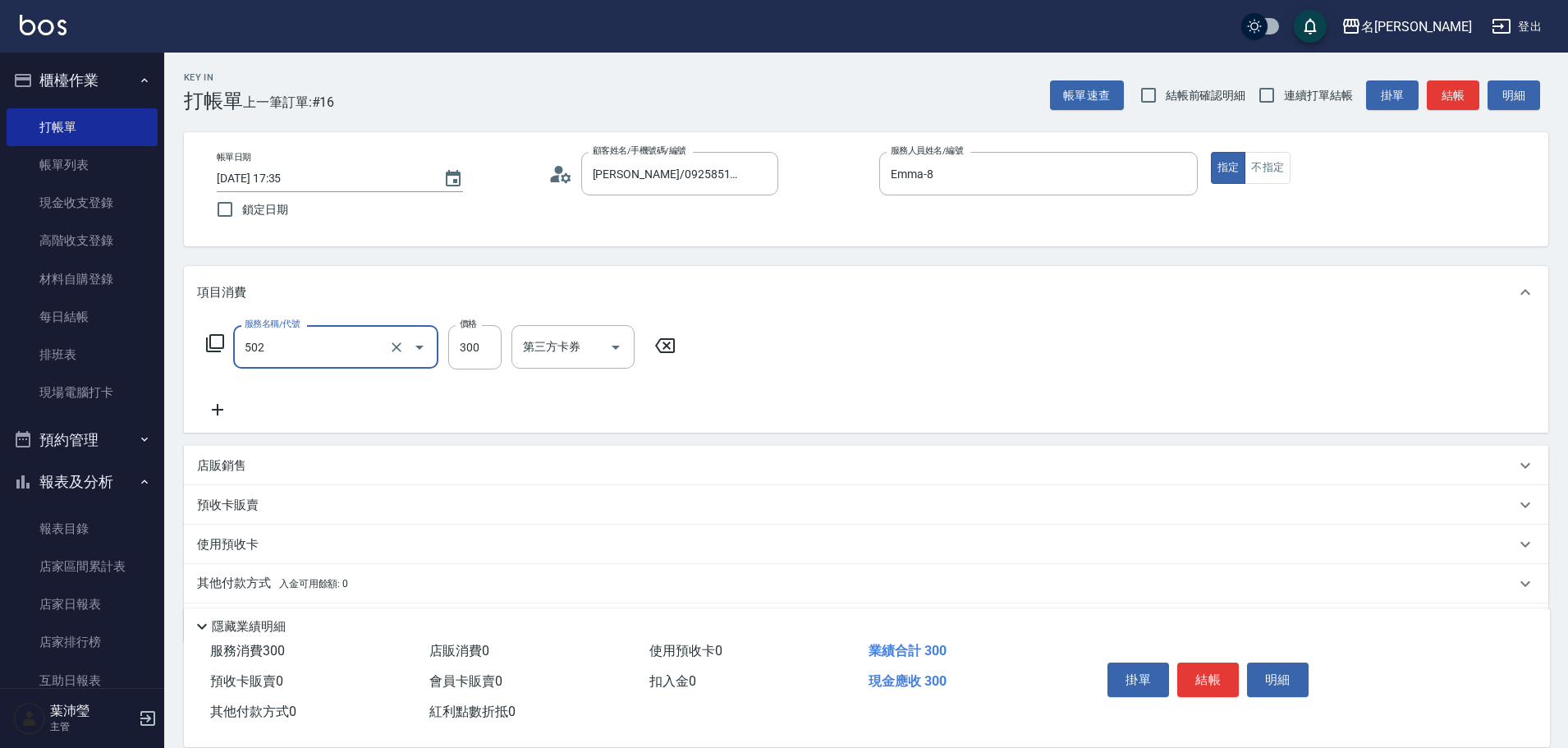
type input "洗髮(502)"
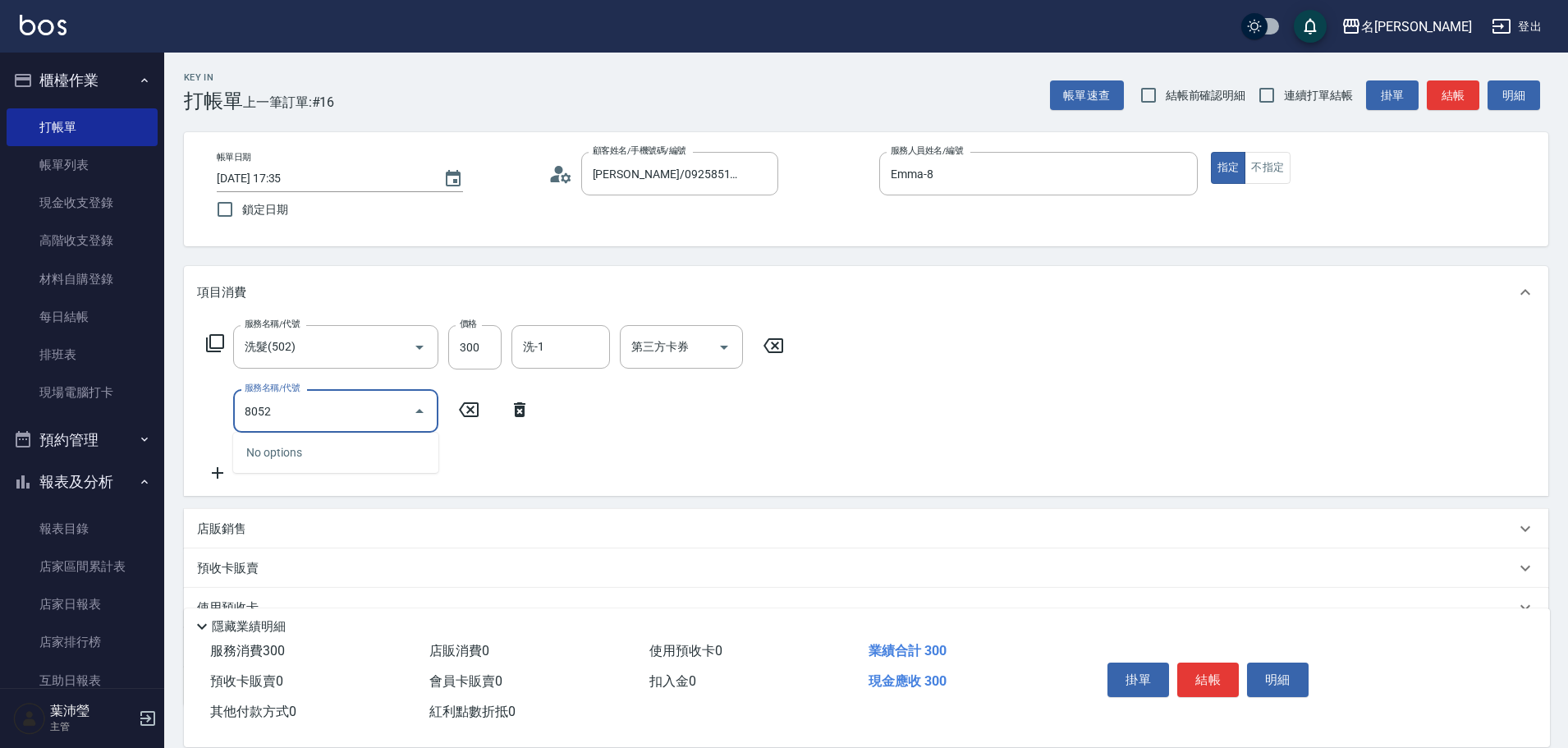
drag, startPoint x: 339, startPoint y: 408, endPoint x: 182, endPoint y: 424, distance: 157.8
click at [182, 424] on div "Key In 打帳單 上一筆訂單:#16 帳單速查 結帳前確認明細 連續打單結帳 掛單 結帳 明細 帳單日期 [DATE] 17:35 鎖定日期 顧客姓名/手…" at bounding box center [866, 458] width 1404 height 812
type input "潤絲(802)"
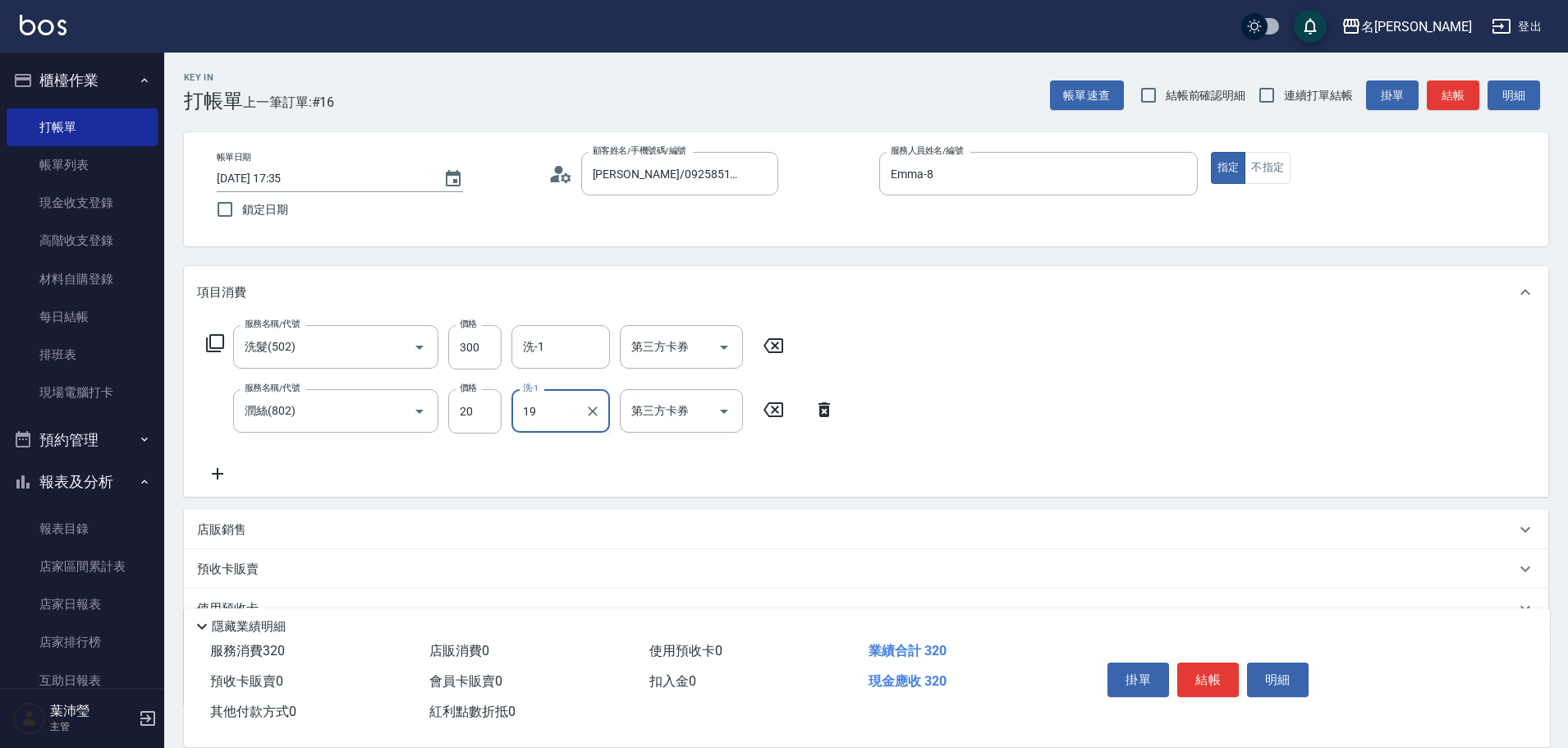
type input "[PERSON_NAME]-19"
click at [526, 332] on div "洗-1" at bounding box center [560, 346] width 98 height 43
type input "[PERSON_NAME]-19"
click at [1236, 671] on button "結帳" at bounding box center [1208, 680] width 62 height 35
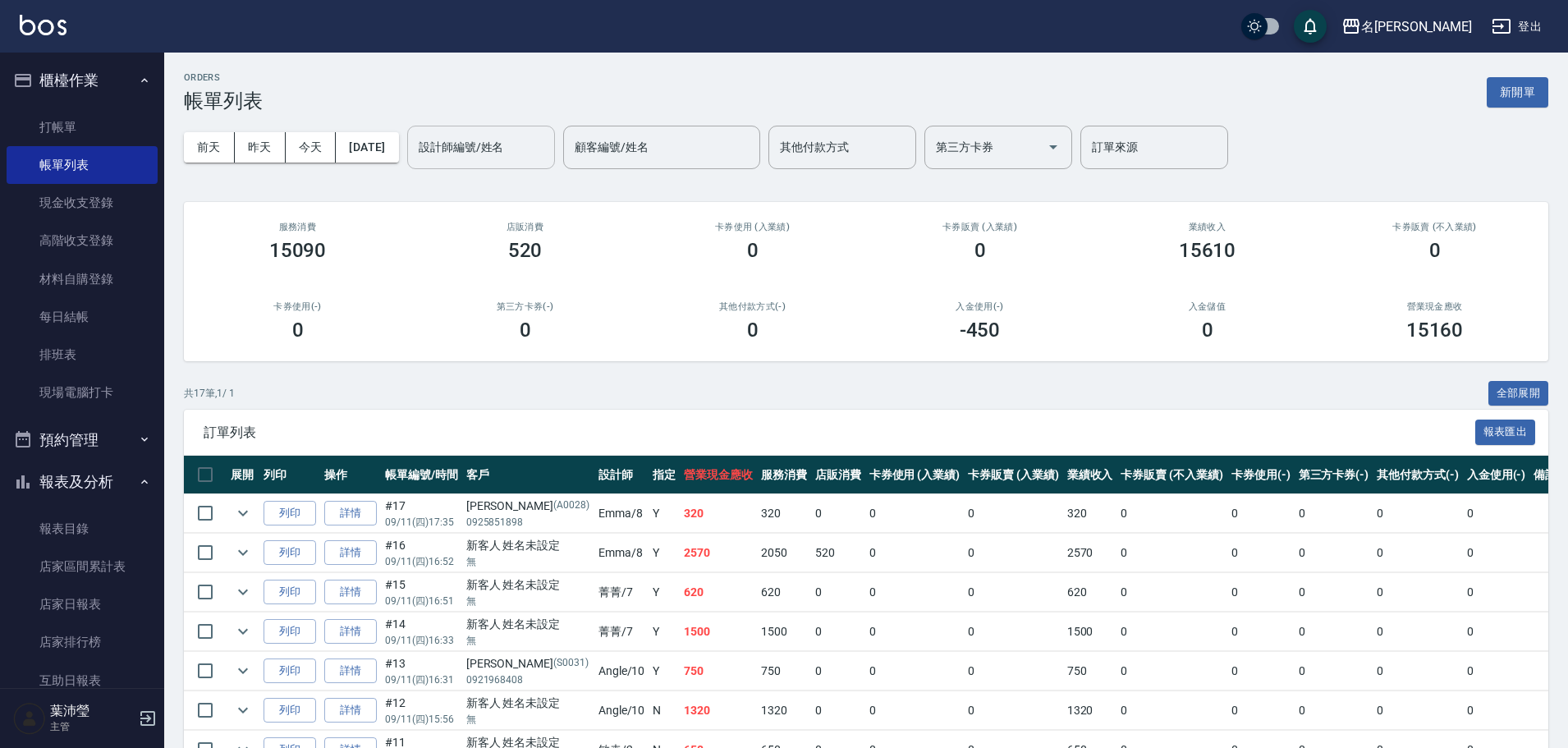
click at [533, 156] on input "設計師編號/姓名" at bounding box center [481, 147] width 133 height 29
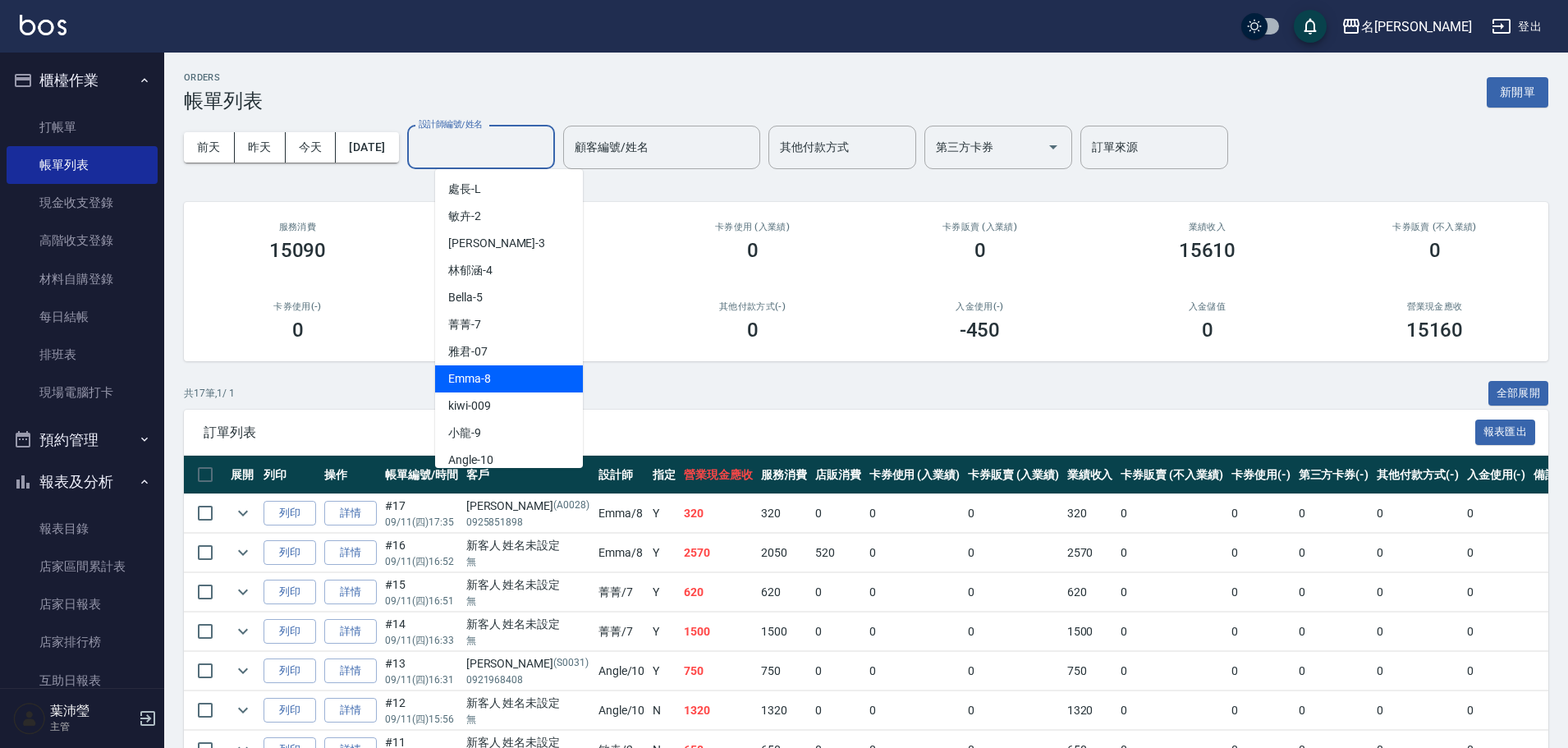
click at [505, 374] on div "Emma -8" at bounding box center [509, 380] width 148 height 27
type input "Emma-8"
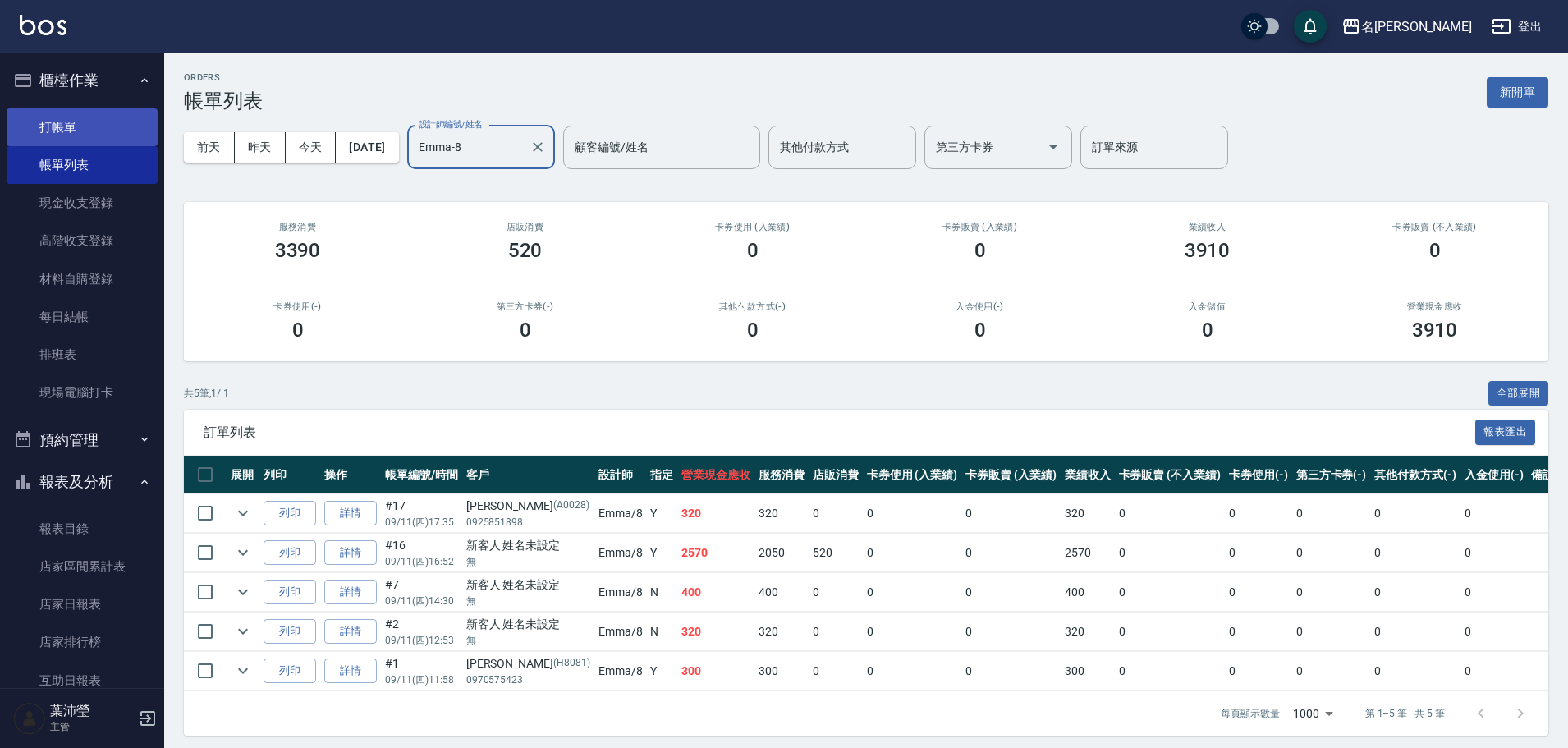
click at [64, 114] on link "打帳單" at bounding box center [82, 127] width 151 height 38
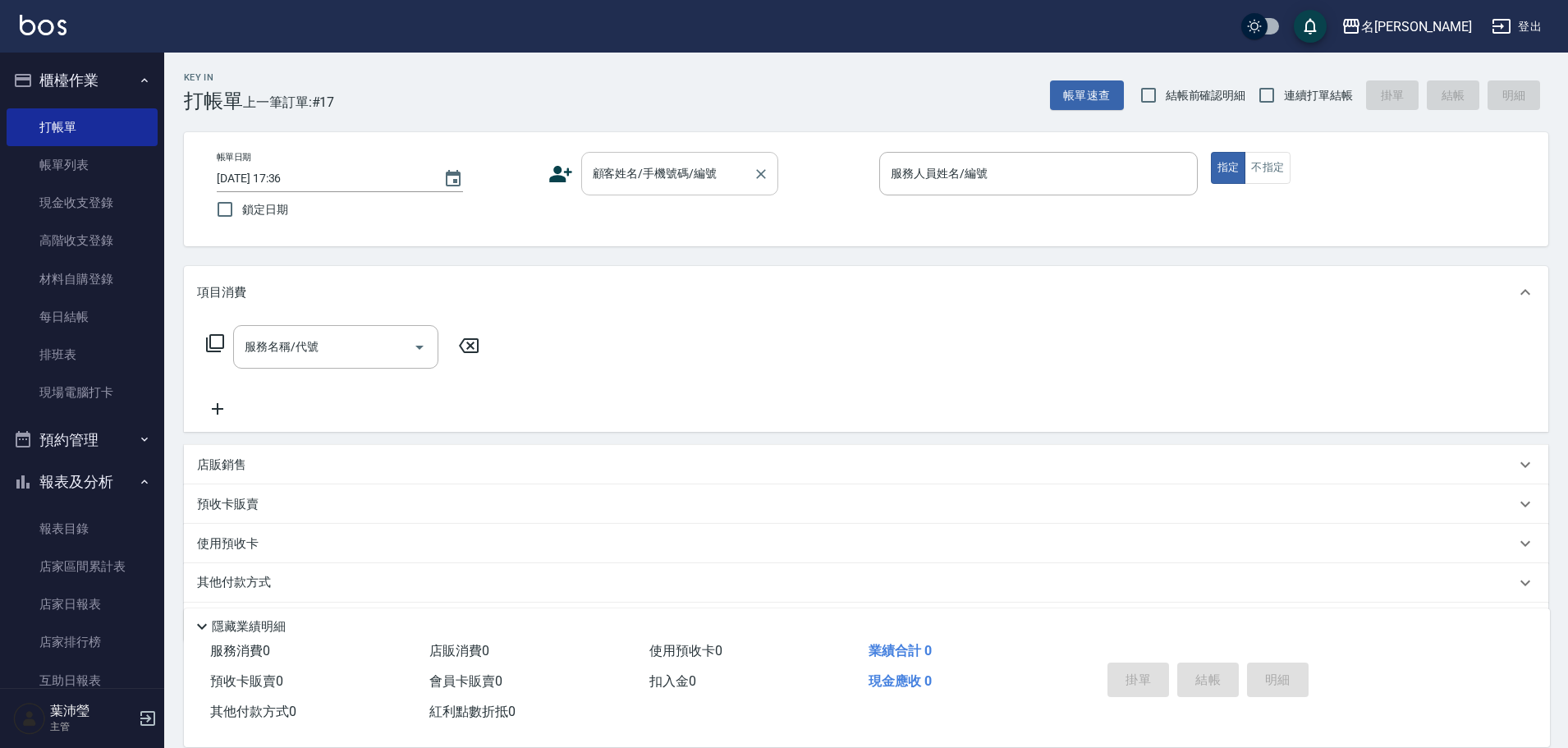
click at [621, 162] on div "顧客姓名/手機號碼/編號 顧客姓名/手機號碼/編號" at bounding box center [680, 173] width 197 height 43
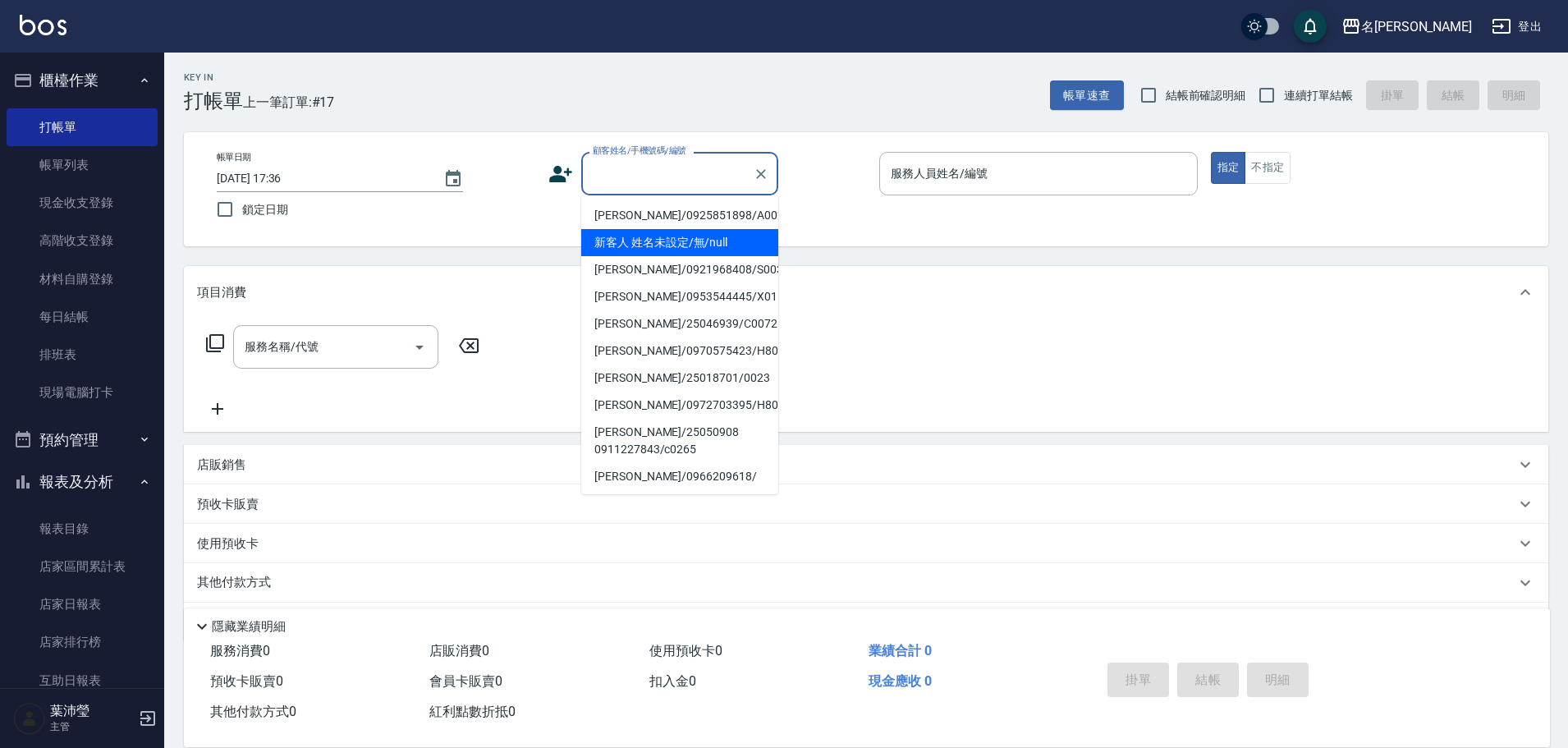
click at [616, 247] on li "新客人 姓名未設定/無/null" at bounding box center [680, 243] width 197 height 27
type input "新客人 姓名未設定/無/null"
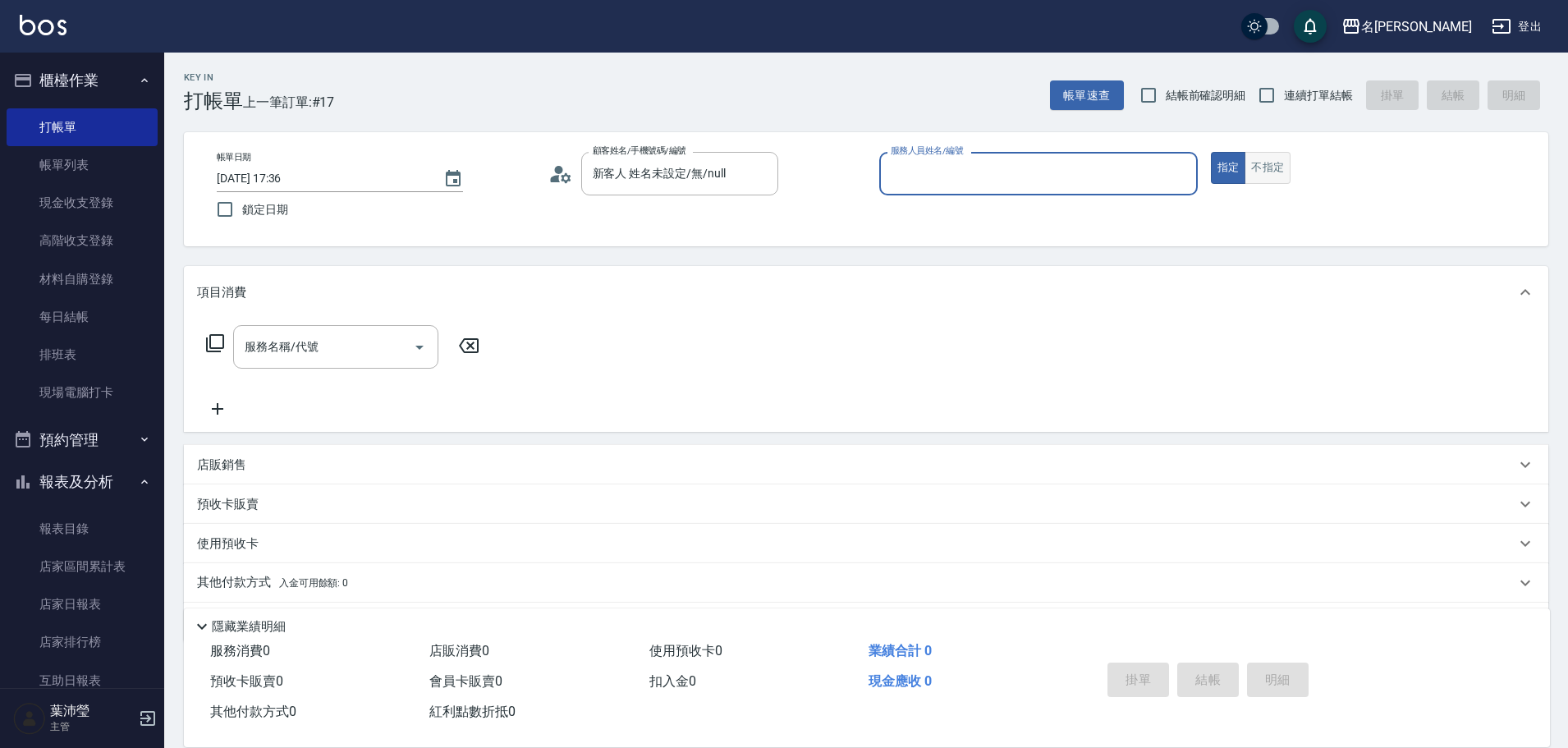
click at [1274, 164] on button "不指定" at bounding box center [1267, 168] width 46 height 32
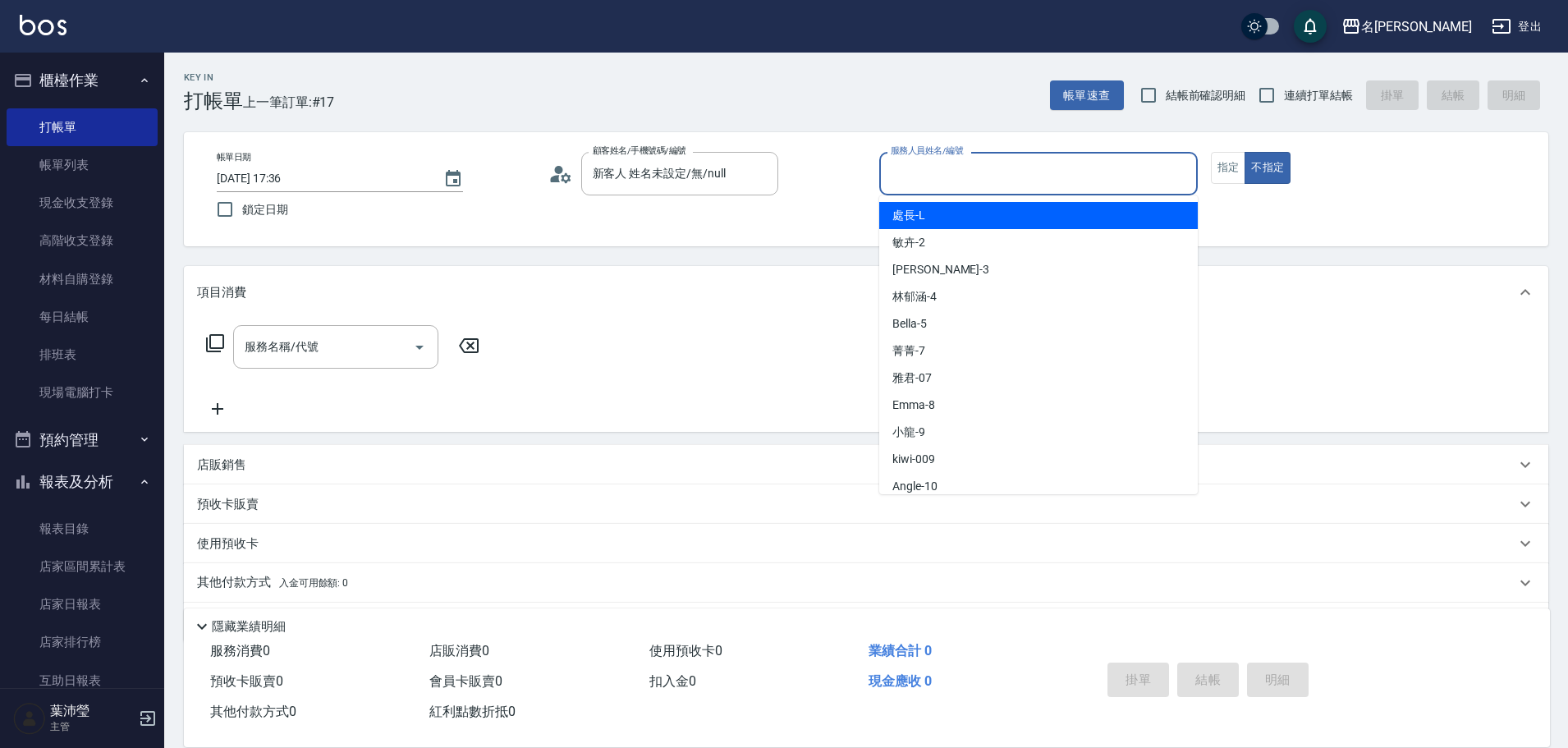
click at [1129, 177] on input "服務人員姓名/編號" at bounding box center [1038, 174] width 304 height 29
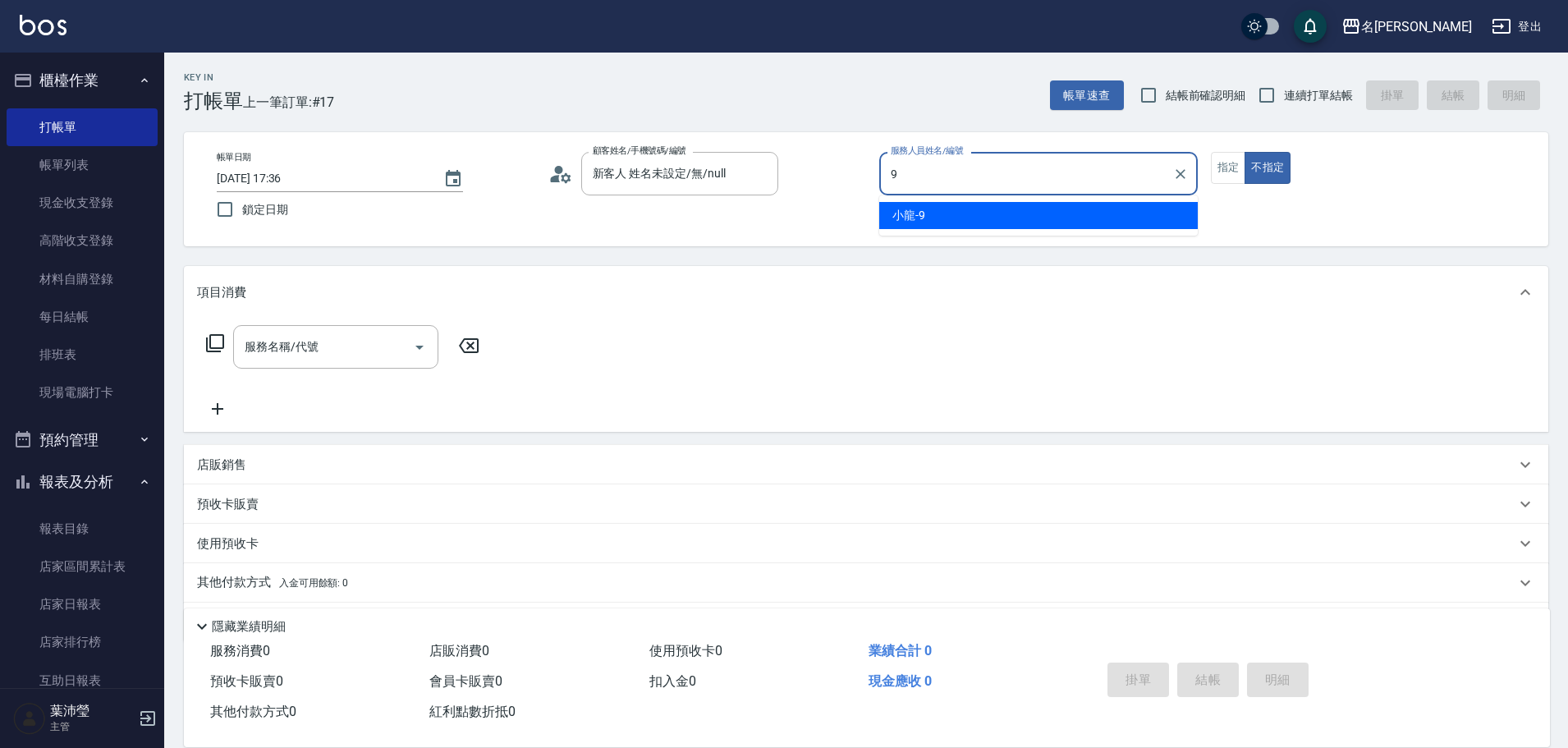
type input "小龍-9"
type button "false"
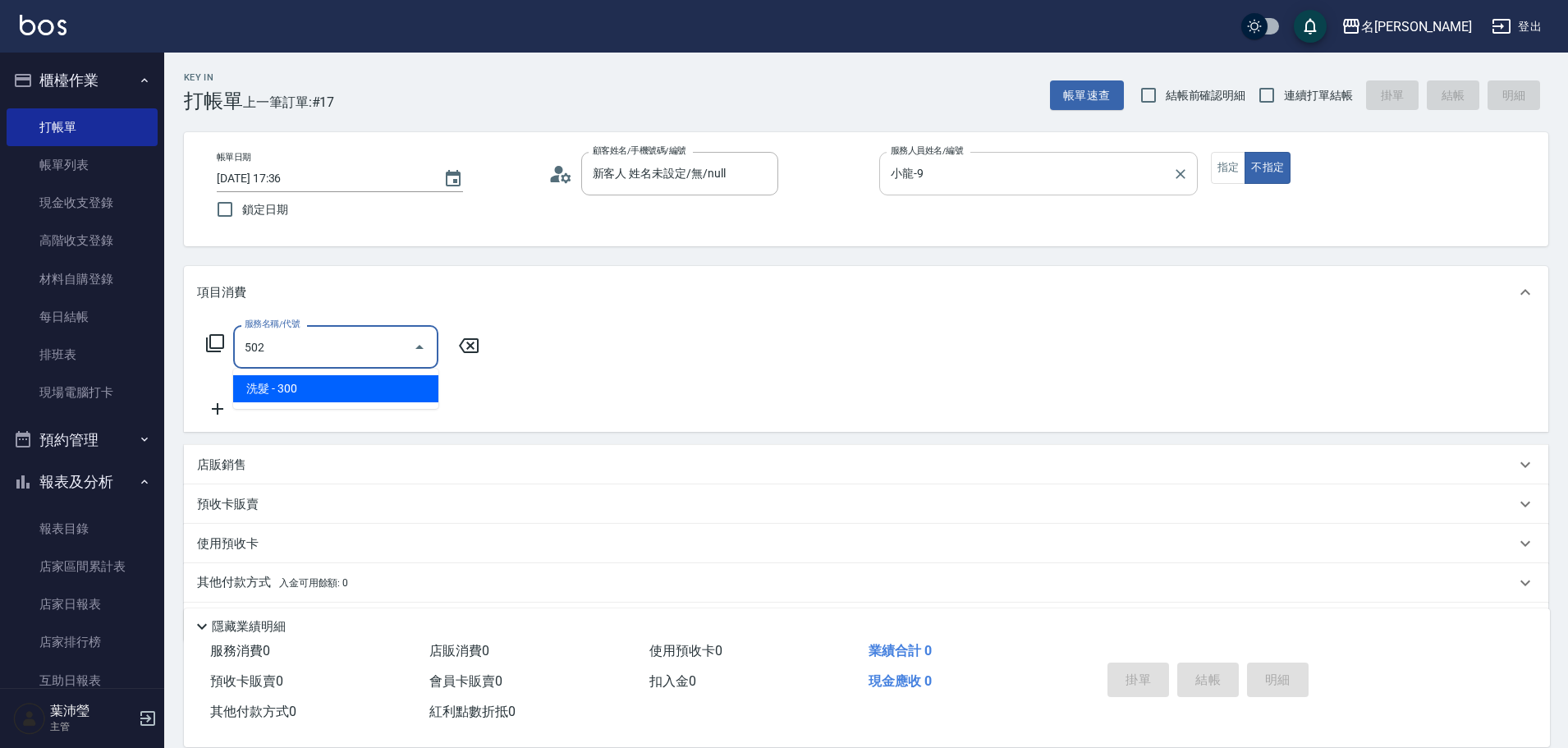
type input "洗髮(502)"
